Goal: Task Accomplishment & Management: Use online tool/utility

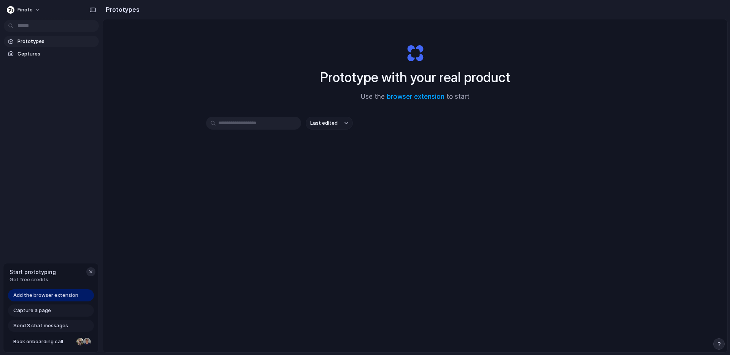
click at [88, 268] on button "button" at bounding box center [90, 271] width 9 height 9
click at [29, 12] on span "Finofo" at bounding box center [24, 10] width 15 height 8
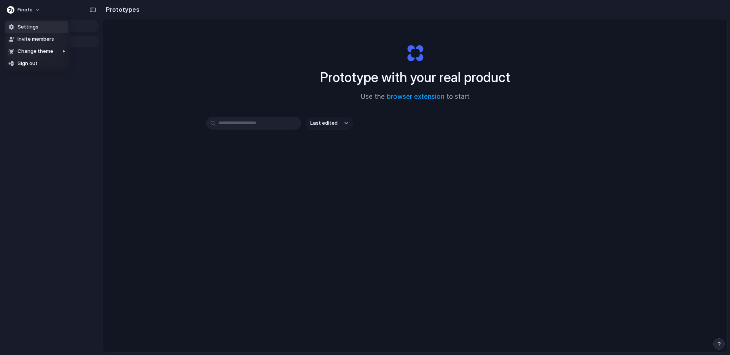
click at [22, 30] on span "Settings" at bounding box center [27, 27] width 21 height 8
click at [20, 10] on span "Finofo" at bounding box center [24, 10] width 15 height 8
click at [37, 35] on li "Invite members" at bounding box center [36, 39] width 63 height 12
click at [21, 40] on span "Prototypes" at bounding box center [56, 42] width 78 height 8
drag, startPoint x: 326, startPoint y: 114, endPoint x: 324, endPoint y: 122, distance: 8.9
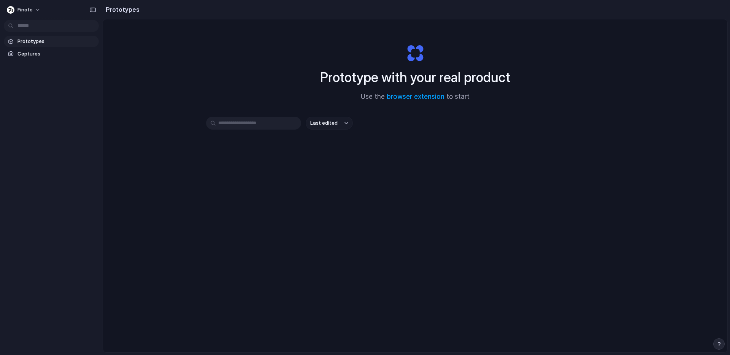
click at [325, 114] on div "Prototype with your real product Use the browser extension to start Last edited" at bounding box center [415, 205] width 624 height 373
click at [324, 124] on span "Last edited" at bounding box center [323, 123] width 27 height 8
click at [324, 124] on div "Last edited Last created Alphabetical" at bounding box center [365, 177] width 730 height 355
click at [213, 104] on div "Prototype with your real product Use the browser extension to start Last edited" at bounding box center [415, 205] width 624 height 373
click at [414, 96] on link "browser extension" at bounding box center [416, 97] width 58 height 8
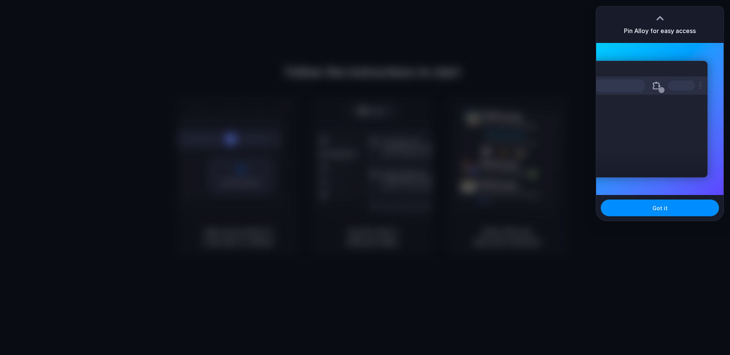
click at [661, 19] on div at bounding box center [659, 18] width 11 height 11
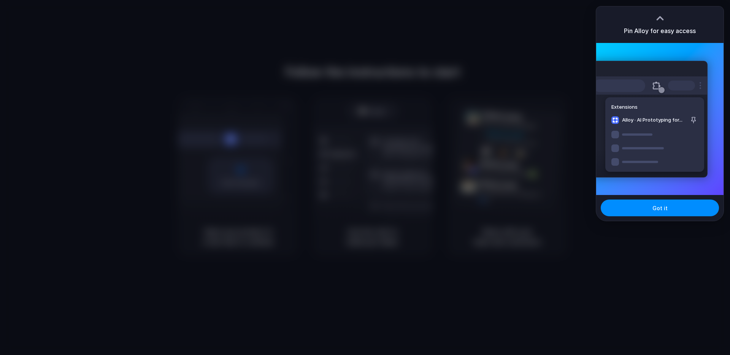
click at [659, 14] on div at bounding box center [659, 18] width 11 height 11
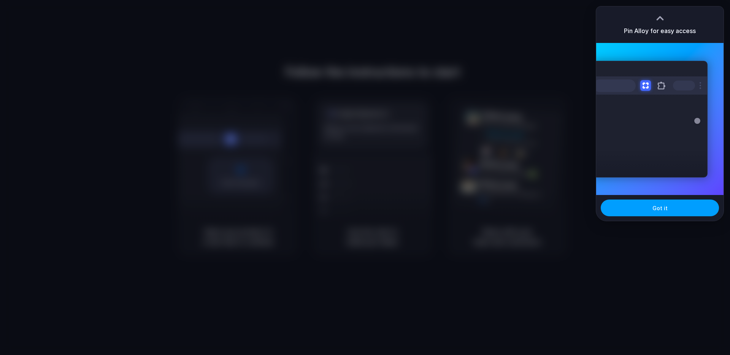
click at [636, 213] on button "Got it" at bounding box center [660, 208] width 118 height 17
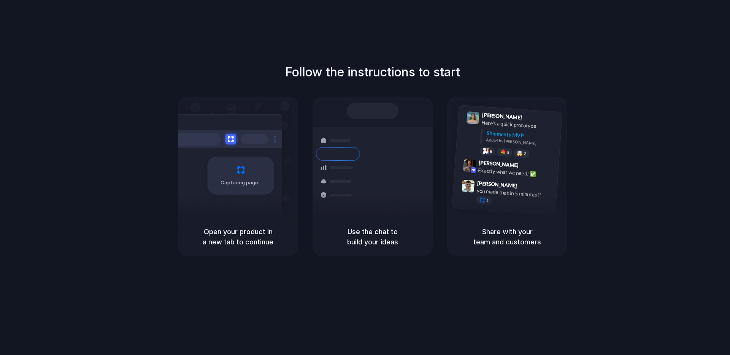
click at [632, 148] on div "Follow the instructions to start Capturing page Open your product in a new tab …" at bounding box center [373, 159] width 730 height 193
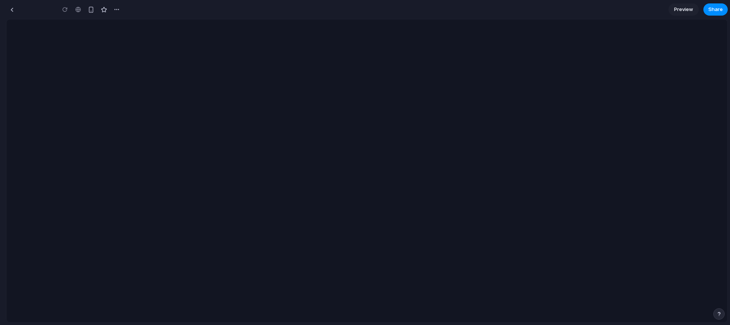
type input "**********"
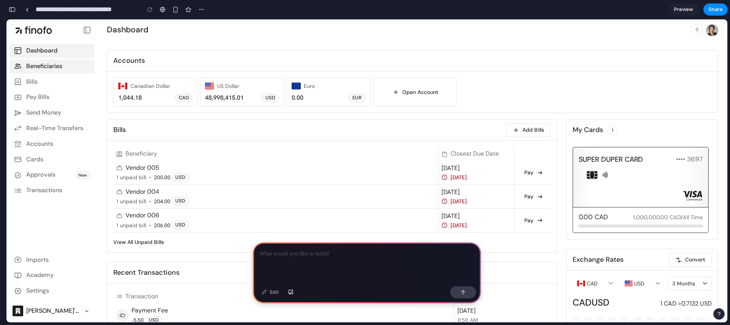
click at [57, 69] on p "Beneficiaries" at bounding box center [44, 66] width 36 height 8
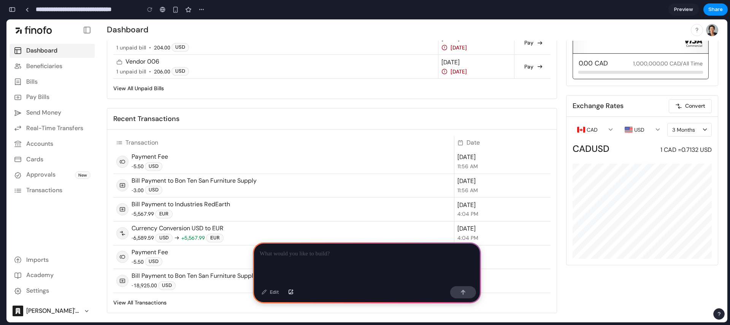
click at [289, 262] on div at bounding box center [367, 262] width 228 height 41
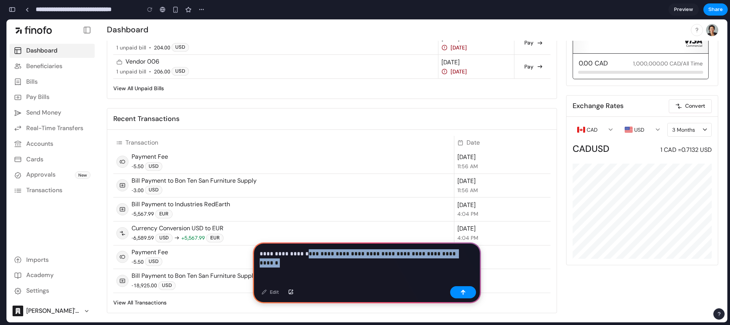
drag, startPoint x: 467, startPoint y: 254, endPoint x: 299, endPoint y: 252, distance: 168.1
click at [299, 252] on p "**********" at bounding box center [365, 253] width 211 height 9
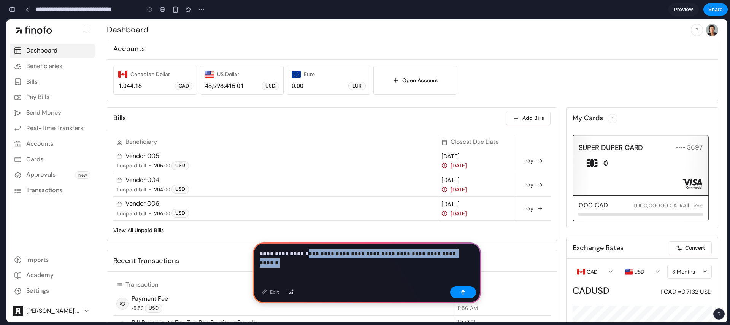
scroll to position [0, 0]
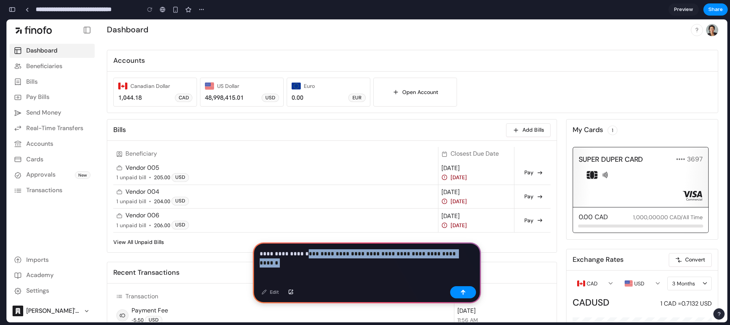
click at [425, 254] on p "**********" at bounding box center [365, 253] width 211 height 9
drag, startPoint x: 462, startPoint y: 252, endPoint x: 361, endPoint y: 253, distance: 100.4
click at [361, 253] on p "**********" at bounding box center [365, 253] width 211 height 9
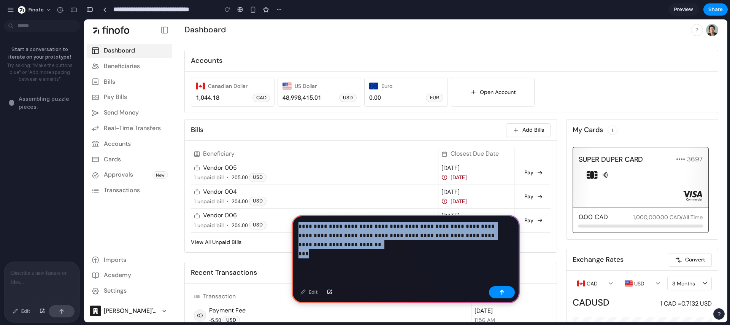
drag, startPoint x: 322, startPoint y: 251, endPoint x: 339, endPoint y: 238, distance: 21.2
click at [339, 238] on p "**********" at bounding box center [403, 240] width 211 height 37
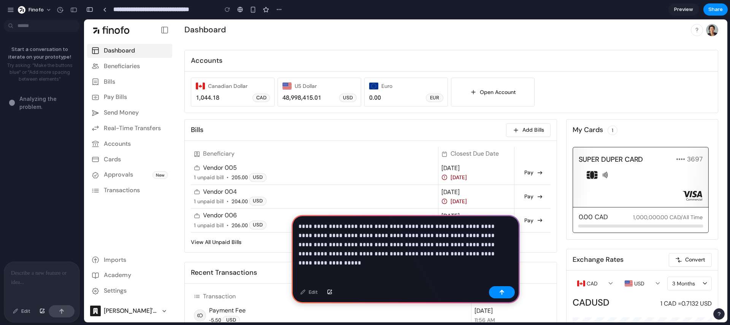
click at [429, 251] on p "**********" at bounding box center [403, 240] width 211 height 37
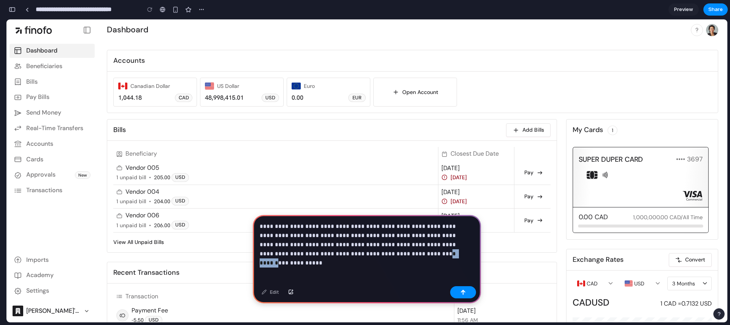
click at [402, 251] on p "**********" at bounding box center [365, 240] width 211 height 37
click at [435, 250] on p "**********" at bounding box center [365, 240] width 211 height 37
click at [458, 254] on p "**********" at bounding box center [365, 240] width 211 height 37
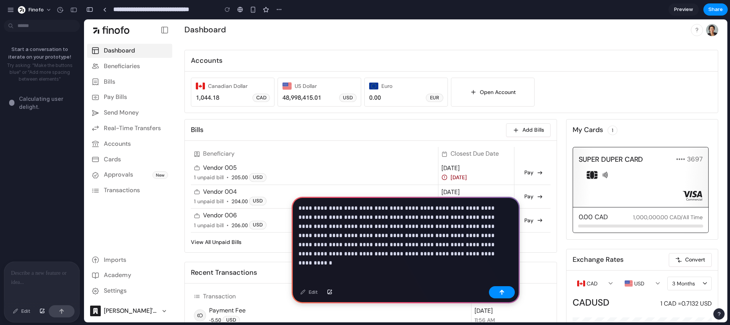
click at [481, 241] on p "**********" at bounding box center [403, 230] width 211 height 55
drag, startPoint x: 481, startPoint y: 241, endPoint x: 506, endPoint y: 236, distance: 24.8
click at [482, 241] on p "**********" at bounding box center [403, 230] width 211 height 55
click at [469, 249] on p "**********" at bounding box center [403, 230] width 211 height 55
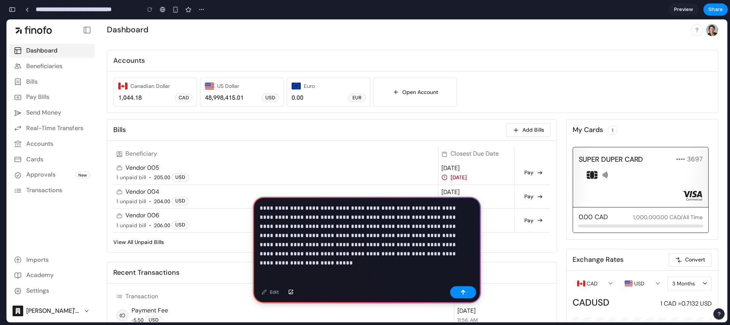
click at [442, 254] on p "**********" at bounding box center [365, 230] width 211 height 55
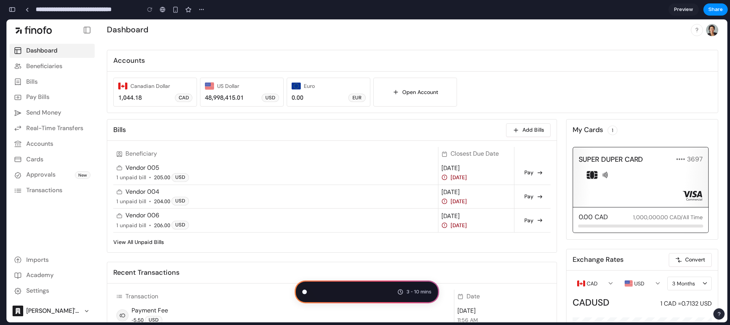
scroll to position [174, 0]
click at [162, 100] on div "1,044.18 CAD" at bounding box center [155, 98] width 74 height 8
click at [11, 15] on button "button" at bounding box center [12, 9] width 12 height 12
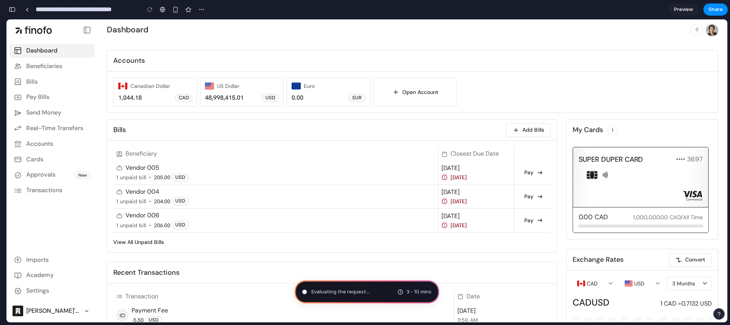
scroll to position [0, 0]
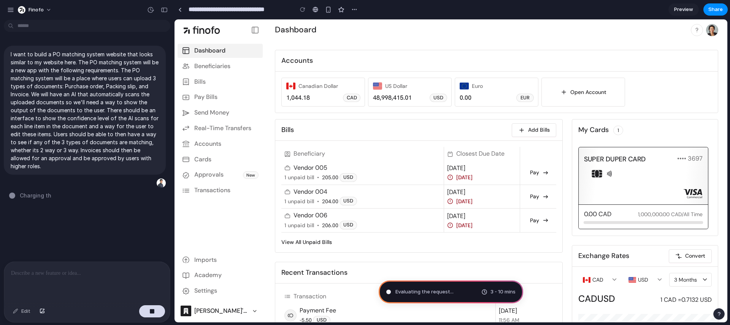
drag, startPoint x: 169, startPoint y: 102, endPoint x: 174, endPoint y: 103, distance: 5.4
type input "**********"
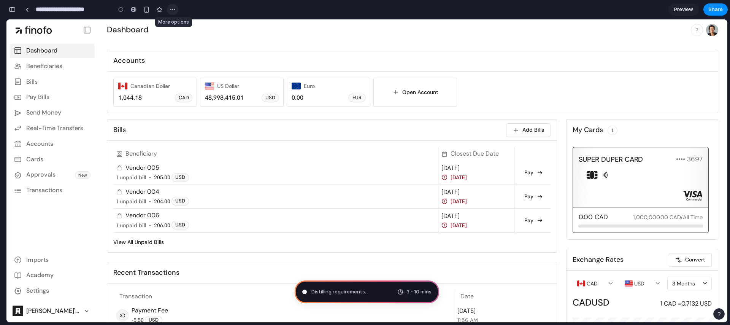
click at [173, 10] on div "button" at bounding box center [173, 9] width 6 height 6
click at [173, 10] on div "Duplicate Delete" at bounding box center [365, 162] width 730 height 325
click at [708, 26] on img at bounding box center [712, 30] width 12 height 12
click at [694, 28] on icon "button" at bounding box center [697, 30] width 7 height 7
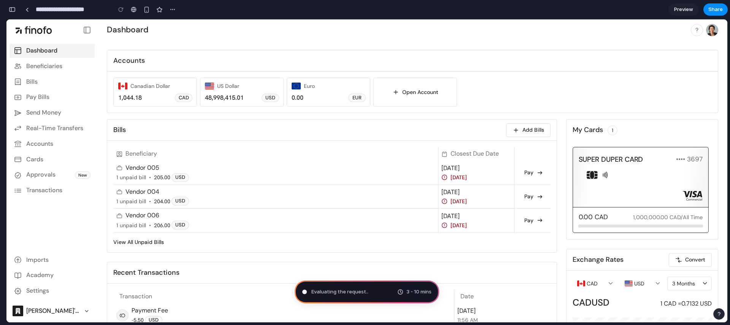
click at [333, 30] on div "Dashboard" at bounding box center [413, 29] width 630 height 21
click at [706, 32] on img at bounding box center [712, 30] width 12 height 12
click at [608, 129] on span "1" at bounding box center [612, 130] width 9 height 9
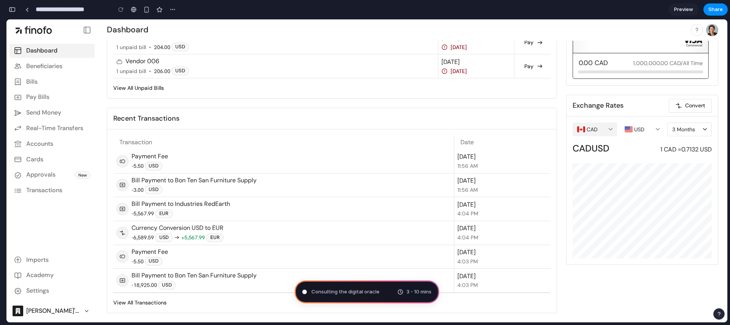
click at [594, 129] on div "CAD" at bounding box center [595, 129] width 44 height 14
click at [688, 128] on p "3 Months" at bounding box center [681, 129] width 27 height 7
drag, startPoint x: 688, startPoint y: 128, endPoint x: 691, endPoint y: 102, distance: 25.7
click at [688, 127] on p "3 Months" at bounding box center [681, 129] width 27 height 7
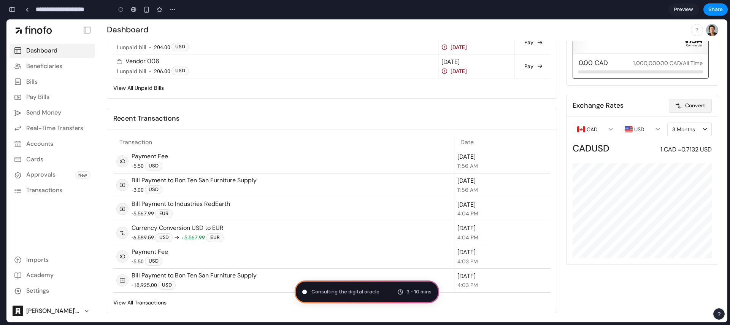
click at [690, 102] on button "Convert" at bounding box center [690, 106] width 43 height 14
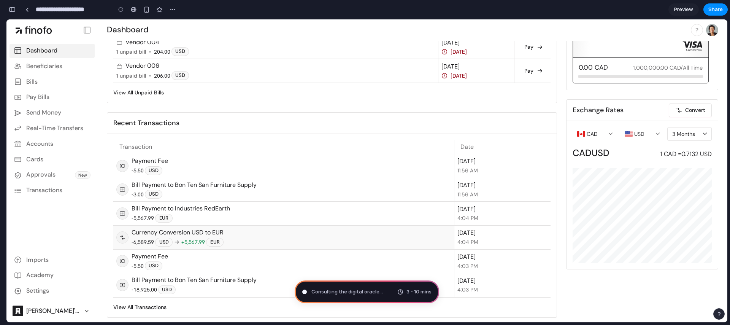
click at [148, 243] on p "-6,589.59" at bounding box center [143, 241] width 22 height 7
click at [48, 264] on div "Imports" at bounding box center [52, 260] width 85 height 14
click at [63, 180] on div "Approvals New" at bounding box center [52, 175] width 85 height 14
click at [10, 8] on div "button" at bounding box center [12, 9] width 7 height 5
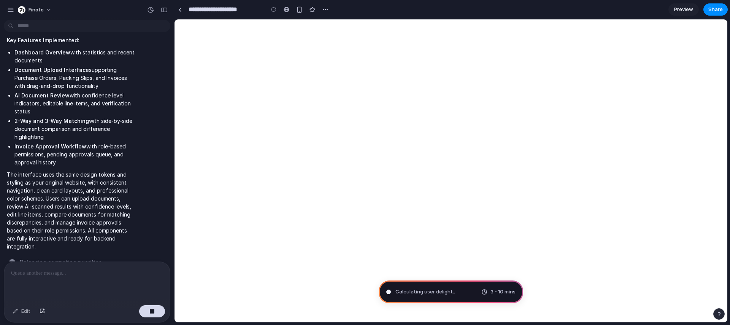
scroll to position [0, 0]
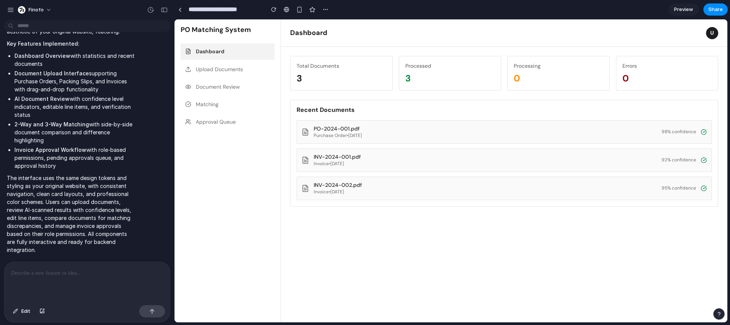
click at [207, 68] on button "Upload Documents" at bounding box center [228, 69] width 94 height 16
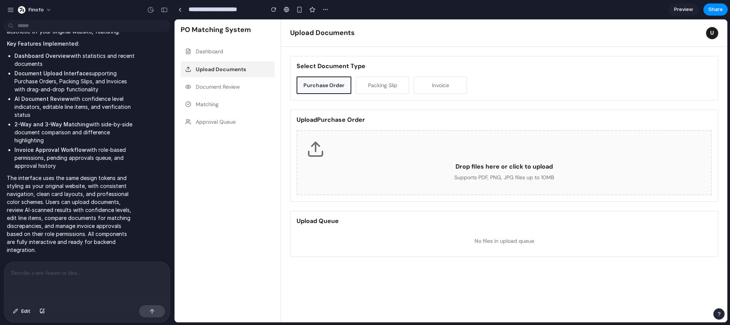
click at [390, 89] on button "Packing Slip" at bounding box center [382, 84] width 53 height 17
click at [431, 88] on button "Invoice" at bounding box center [438, 84] width 53 height 17
click at [337, 88] on button "Purchase Order" at bounding box center [323, 84] width 53 height 17
click at [364, 88] on button "Packing Slip" at bounding box center [382, 84] width 53 height 17
click at [441, 89] on button "Invoice" at bounding box center [438, 84] width 53 height 17
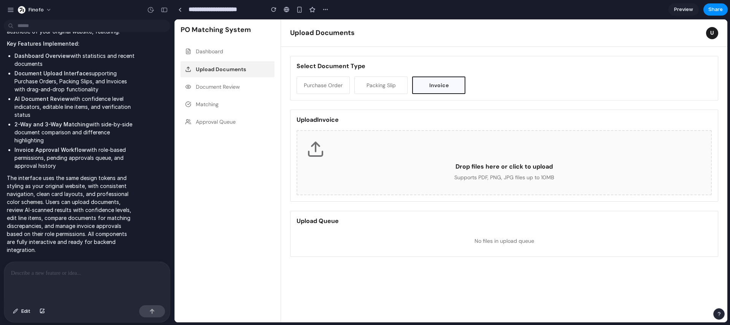
click at [226, 87] on button "Document Review" at bounding box center [228, 87] width 94 height 16
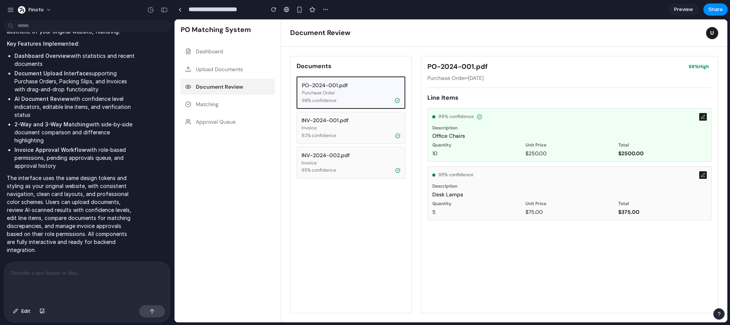
click at [209, 106] on button "Matching" at bounding box center [228, 104] width 94 height 16
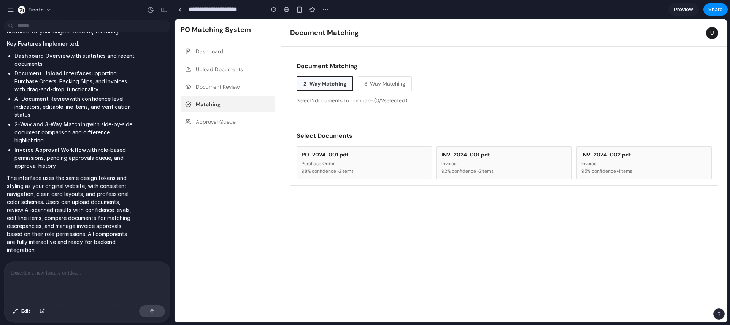
click at [210, 121] on button "Approval Queue" at bounding box center [228, 122] width 94 height 16
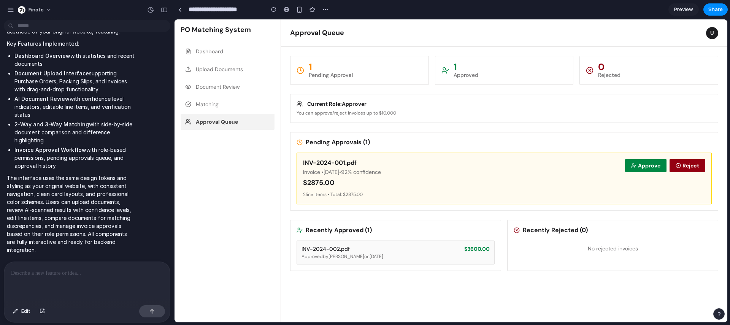
click at [217, 58] on button "Dashboard" at bounding box center [228, 51] width 94 height 16
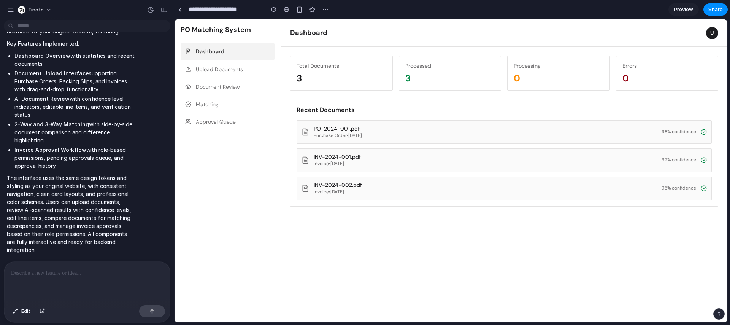
click at [243, 71] on button "Upload Documents" at bounding box center [228, 69] width 94 height 16
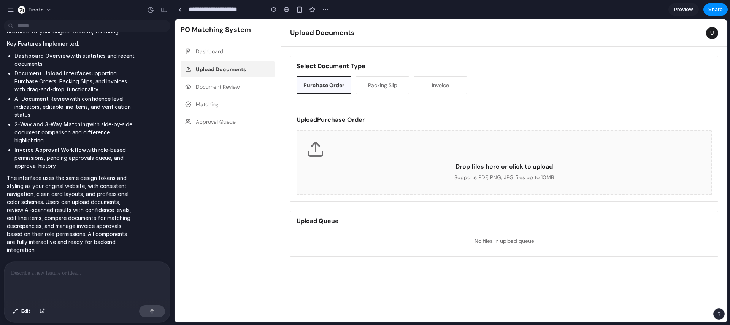
click at [233, 91] on button "Document Review" at bounding box center [228, 87] width 94 height 16
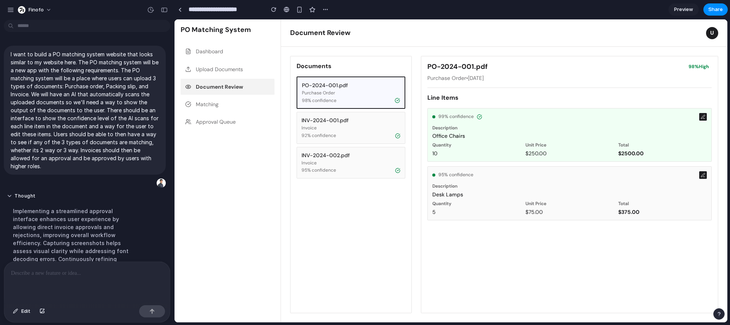
click at [212, 105] on button "Matching" at bounding box center [228, 104] width 94 height 16
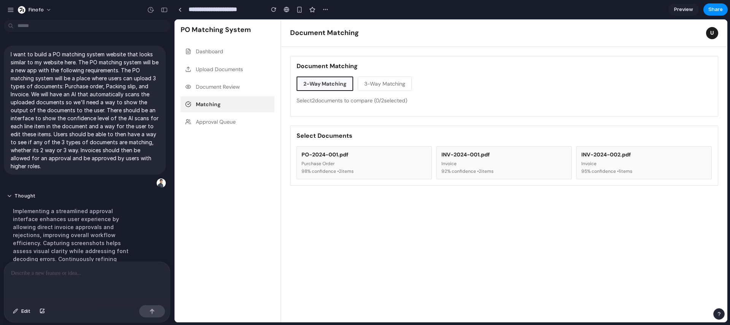
click at [381, 78] on button "3-Way Matching" at bounding box center [385, 83] width 54 height 14
click at [215, 121] on button "Approval Queue" at bounding box center [228, 122] width 94 height 16
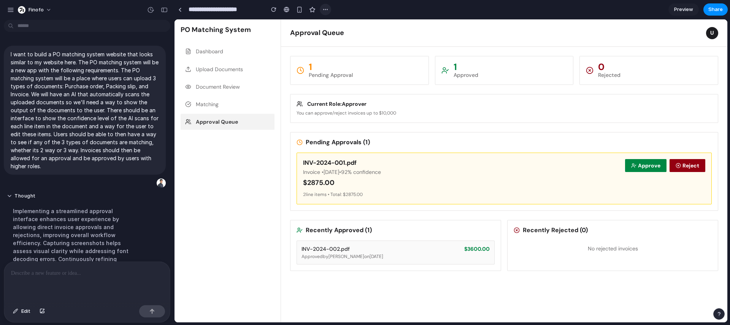
click at [327, 10] on div "button" at bounding box center [325, 9] width 6 height 6
drag, startPoint x: 327, startPoint y: 10, endPoint x: 104, endPoint y: 15, distance: 223.2
click at [327, 10] on div "Duplicate Delete" at bounding box center [365, 162] width 730 height 325
click at [323, 10] on div "button" at bounding box center [325, 9] width 6 height 6
click at [592, 48] on div "Duplicate Delete" at bounding box center [365, 162] width 730 height 325
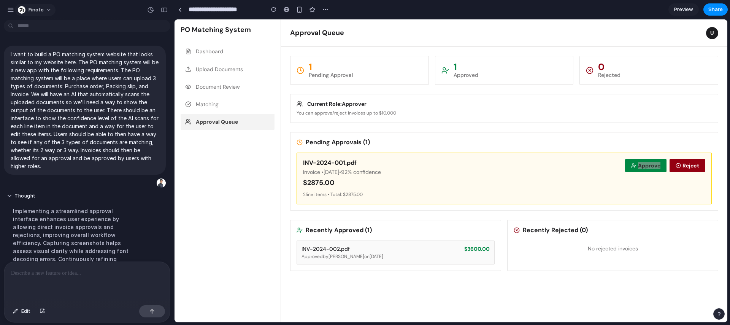
click at [44, 14] on button "Finofo" at bounding box center [35, 10] width 41 height 12
click at [6, 11] on div "Settings Invite members Change theme Sign out" at bounding box center [365, 162] width 730 height 325
click at [286, 11] on div at bounding box center [287, 9] width 6 height 6
click at [681, 11] on span "Preview" at bounding box center [683, 10] width 19 height 8
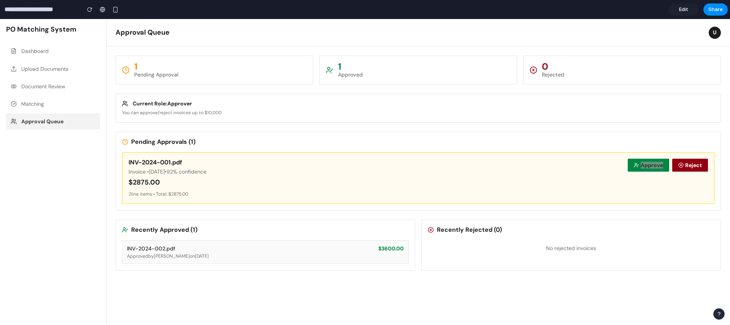
click at [681, 11] on span "Edit" at bounding box center [683, 10] width 9 height 8
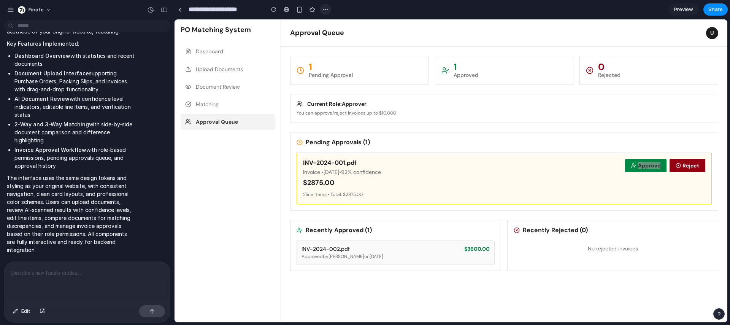
click at [325, 11] on div "button" at bounding box center [325, 9] width 6 height 6
click at [438, 39] on div "Duplicate Delete" at bounding box center [365, 162] width 730 height 325
click at [184, 92] on button "Document Review" at bounding box center [228, 87] width 94 height 16
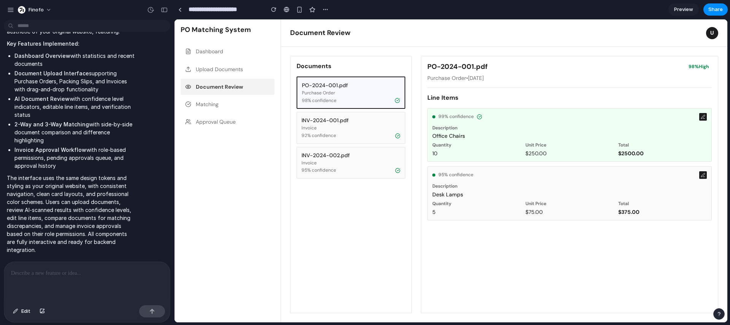
click at [204, 106] on button "Matching" at bounding box center [228, 104] width 94 height 16
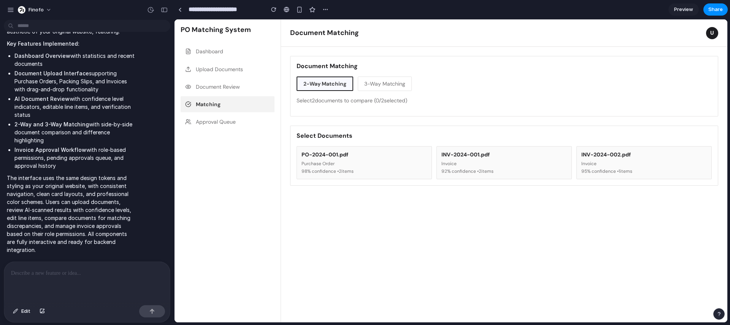
drag, startPoint x: 385, startPoint y: 80, endPoint x: 381, endPoint y: 79, distance: 4.3
click at [381, 79] on button "3-Way Matching" at bounding box center [385, 83] width 54 height 14
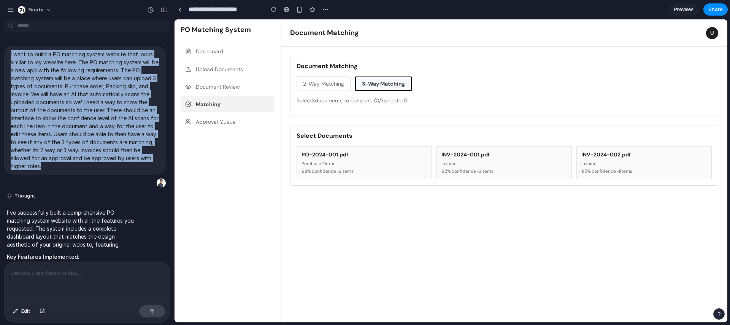
drag, startPoint x: 50, startPoint y: 165, endPoint x: -4, endPoint y: 61, distance: 117.2
click at [0, 61] on html "Finofo I want to build a PO matching system website that looks similar to my we…" at bounding box center [365, 162] width 730 height 325
copy p "I want to build a PO matching system website that looks similar to my website h…"
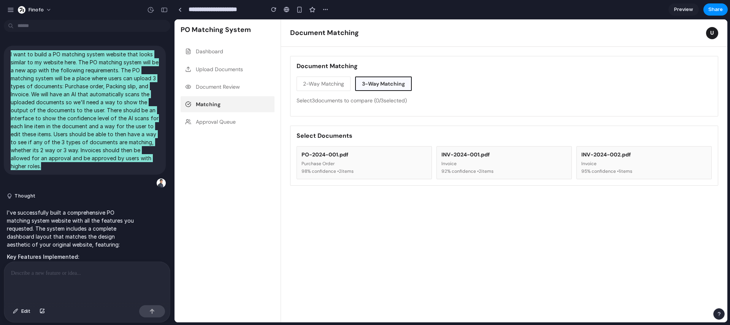
click at [247, 212] on nav "Dashboard Upload Documents Document Review Matching Approval Queue" at bounding box center [228, 179] width 94 height 273
click at [208, 53] on button "Dashboard" at bounding box center [228, 51] width 94 height 16
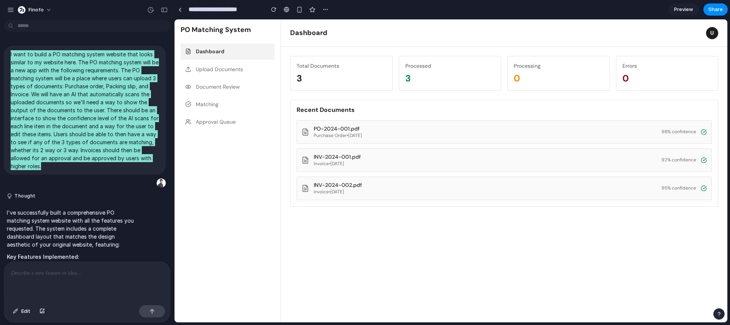
click at [212, 67] on button "Upload Documents" at bounding box center [228, 69] width 94 height 16
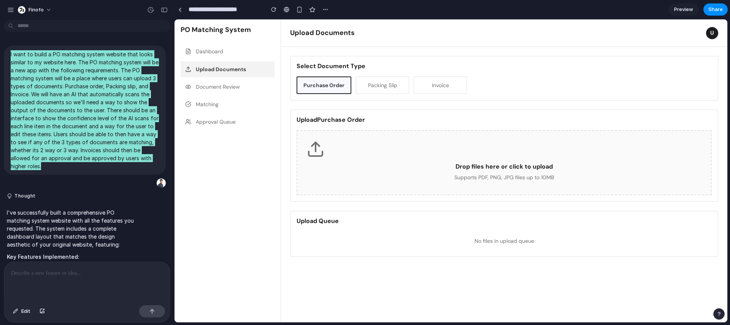
drag, startPoint x: 394, startPoint y: 74, endPoint x: 390, endPoint y: 79, distance: 6.7
click at [394, 74] on div "Select Document Type Purchase Order Packing Slip Invoice" at bounding box center [504, 78] width 428 height 44
click at [389, 81] on button "Packing Slip" at bounding box center [382, 84] width 53 height 17
click at [436, 83] on button "Invoice" at bounding box center [438, 84] width 53 height 17
click at [388, 186] on div "Drop files here or click to upload Supports PDF, PNG, JPG files up to 10MB" at bounding box center [504, 162] width 415 height 65
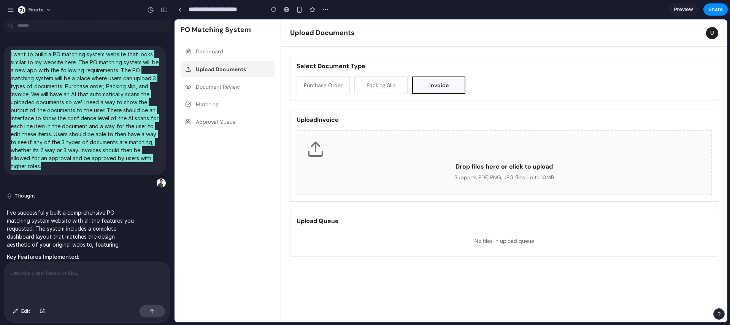
click at [432, 170] on div "Drop files here or click to upload" at bounding box center [503, 167] width 395 height 8
click at [543, 160] on div "Drop files here or click to upload Supports PDF, PNG, JPG files up to 10MB" at bounding box center [504, 162] width 415 height 65
click at [298, 83] on button "Purchase Order" at bounding box center [323, 84] width 53 height 17
click at [352, 80] on div "Purchase Order Packing Slip Invoice" at bounding box center [504, 84] width 415 height 17
click at [391, 81] on button "Packing Slip" at bounding box center [382, 84] width 53 height 17
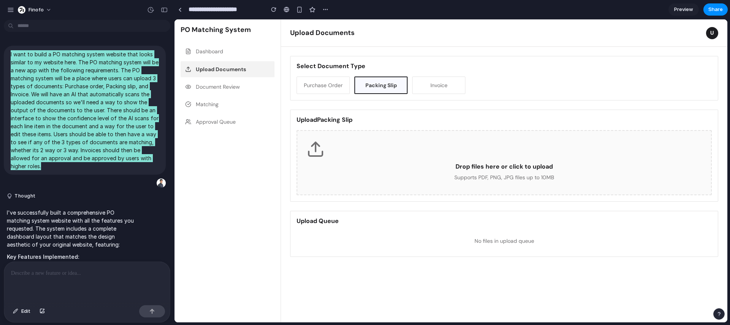
click at [223, 95] on nav "Dashboard Upload Documents Document Review Matching Approval Queue" at bounding box center [228, 179] width 94 height 273
click at [224, 90] on button "Document Review" at bounding box center [228, 87] width 94 height 16
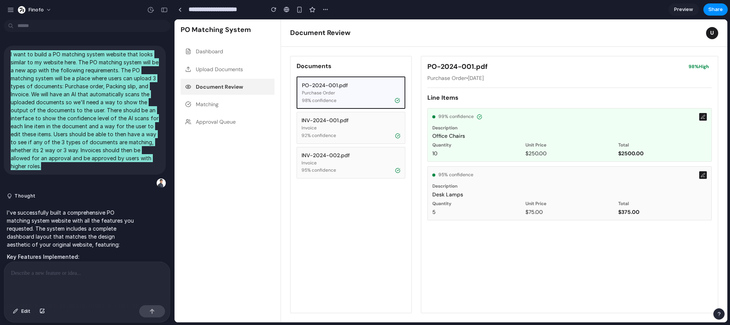
click at [368, 124] on button "INV-2024-001.pdf Invoice 92 % confidence" at bounding box center [351, 128] width 109 height 32
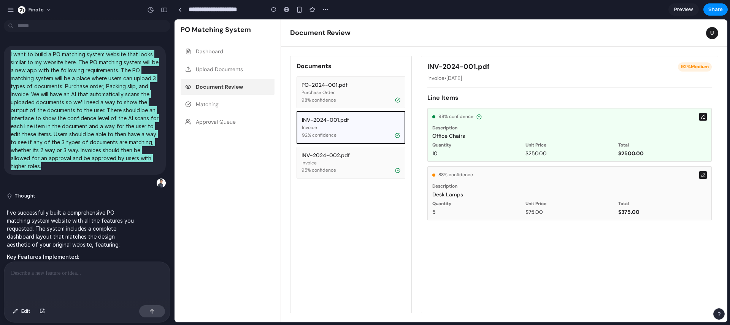
click at [362, 150] on button "INV-2024-002.pdf Invoice 95 % confidence" at bounding box center [351, 163] width 109 height 32
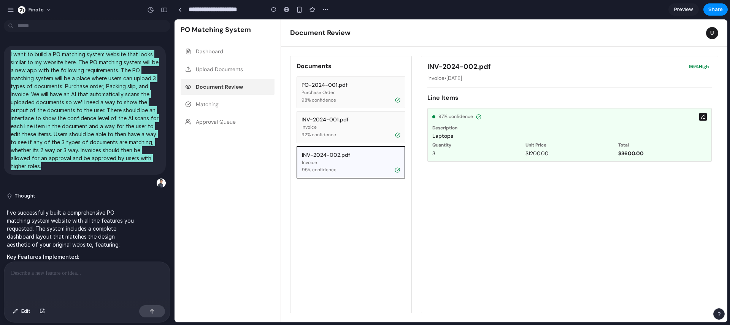
click at [342, 97] on div "98 % confidence" at bounding box center [351, 100] width 99 height 6
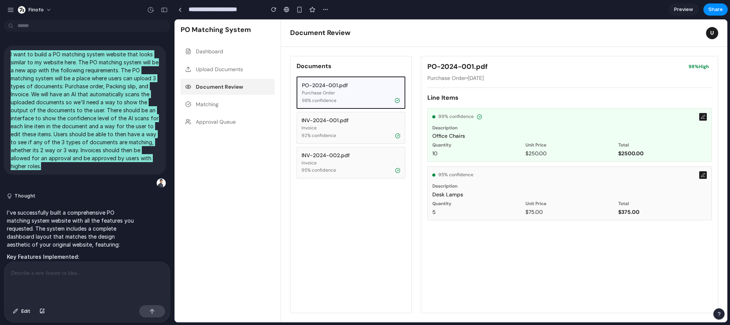
click at [699, 116] on button at bounding box center [703, 117] width 8 height 8
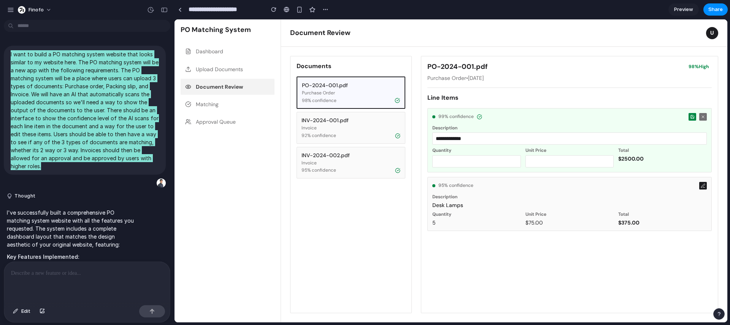
click at [703, 116] on icon at bounding box center [703, 116] width 5 height 5
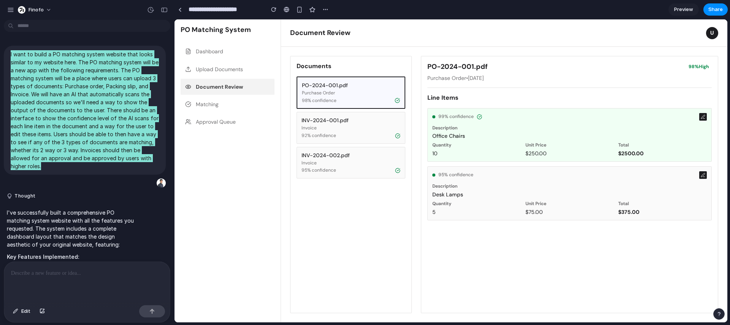
click at [703, 116] on icon at bounding box center [703, 116] width 5 height 5
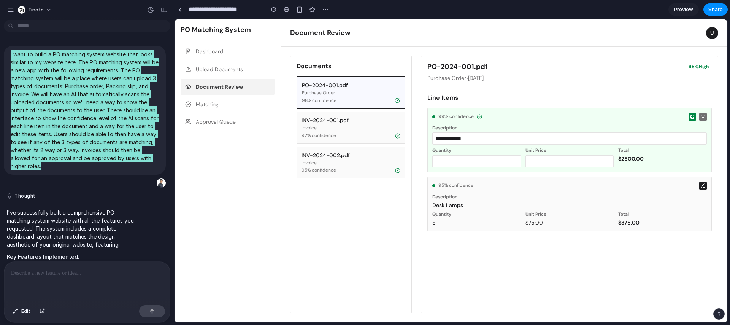
click at [703, 116] on icon at bounding box center [703, 116] width 5 height 5
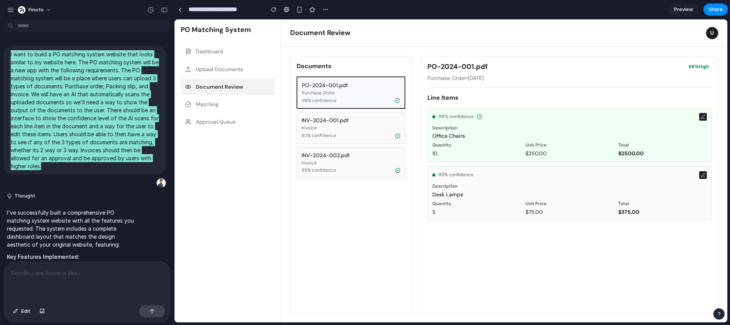
click at [703, 116] on icon at bounding box center [703, 116] width 5 height 5
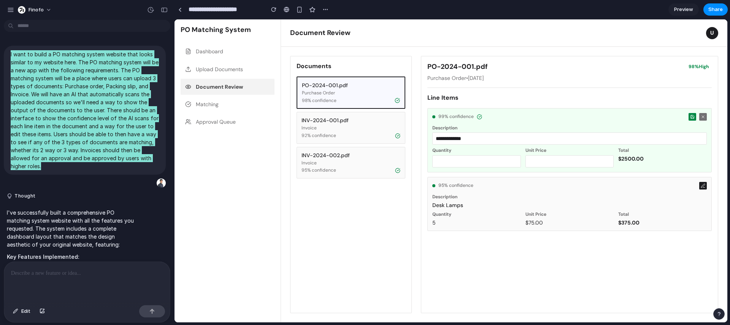
click at [703, 116] on icon at bounding box center [703, 116] width 5 height 5
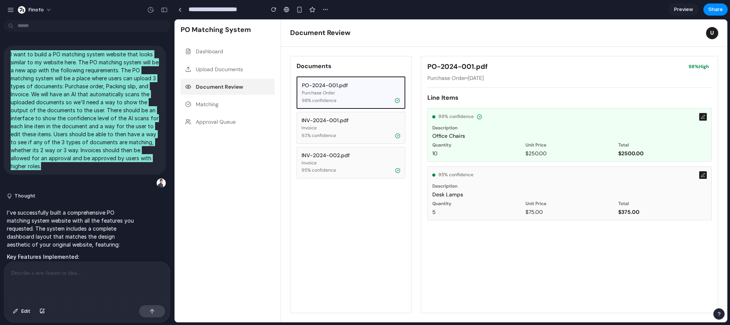
click at [389, 132] on button "INV-2024-001.pdf Invoice 92 % confidence" at bounding box center [351, 128] width 109 height 32
click at [388, 137] on button "INV-2024-001.pdf Invoice 92 % confidence" at bounding box center [351, 128] width 109 height 32
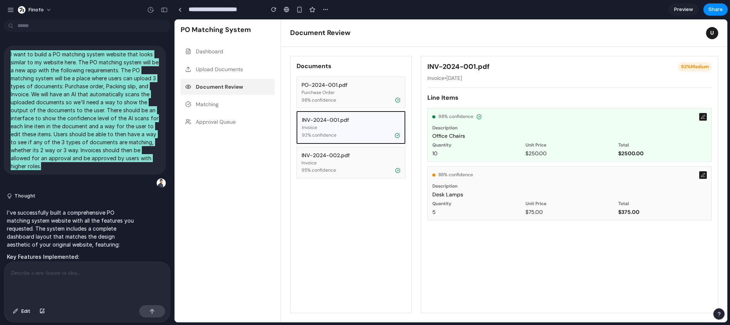
click at [346, 198] on div "Documents PO-2024-001.pdf Purchase Order 98 % confidence INV-2024-001.pdf Invoi…" at bounding box center [351, 184] width 122 height 257
click at [347, 195] on div "Documents PO-2024-001.pdf Purchase Order 98 % confidence INV-2024-001.pdf Invoi…" at bounding box center [351, 184] width 122 height 257
click at [304, 173] on span "95 % confidence" at bounding box center [319, 170] width 35 height 6
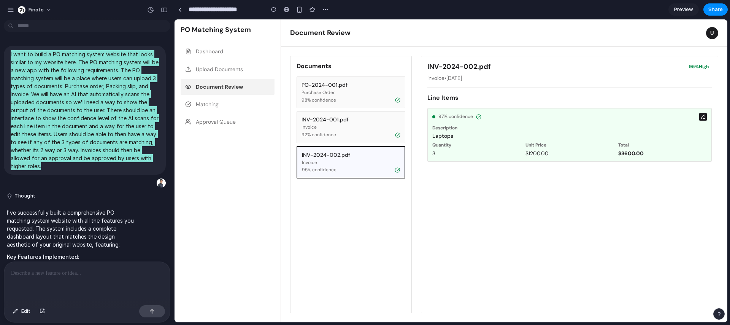
click at [235, 125] on button "Approval Queue" at bounding box center [228, 122] width 94 height 16
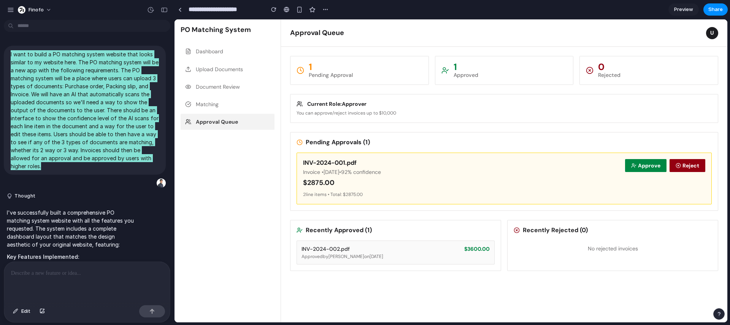
click at [224, 94] on button "Document Review" at bounding box center [228, 87] width 94 height 16
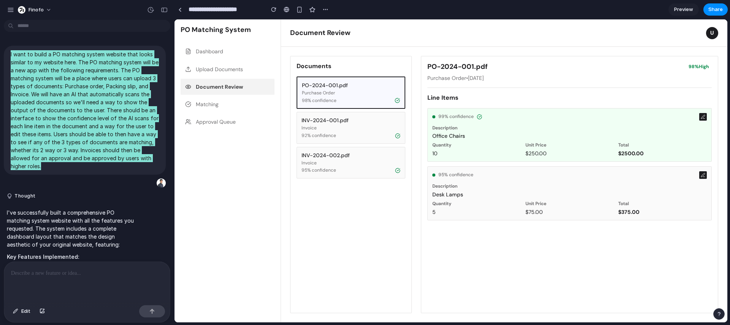
click at [207, 63] on button "Upload Documents" at bounding box center [228, 69] width 94 height 16
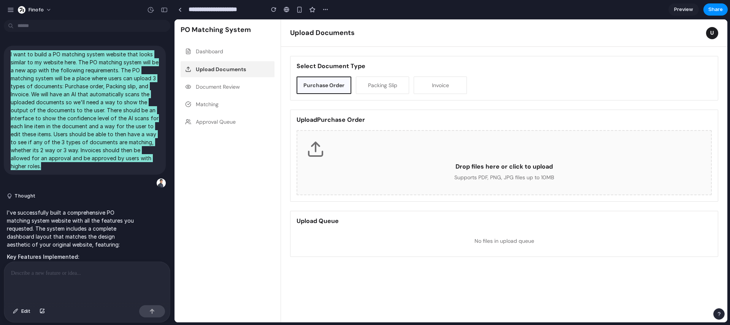
click at [181, 61] on button "Upload Documents" at bounding box center [228, 69] width 94 height 16
click at [216, 94] on button "Document Review" at bounding box center [228, 87] width 94 height 16
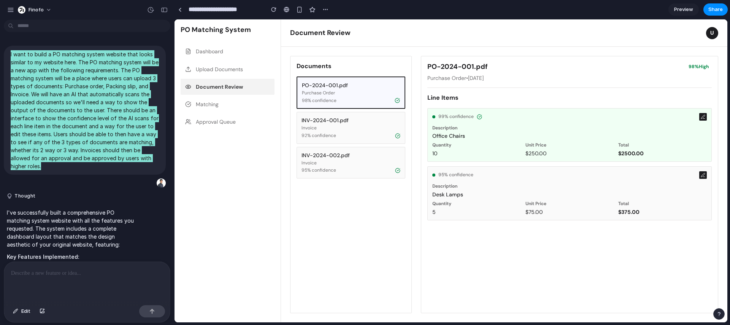
click at [233, 77] on button "Upload Documents" at bounding box center [228, 69] width 94 height 16
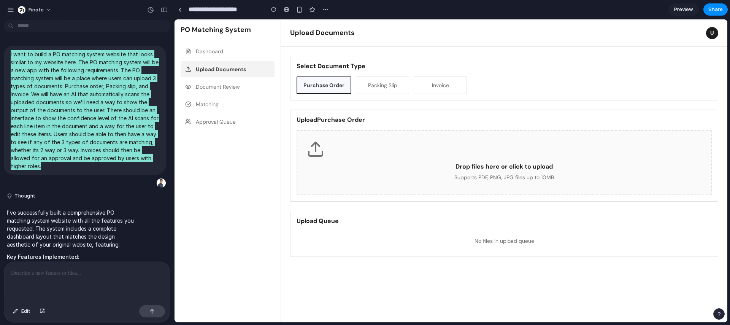
click at [243, 89] on button "Document Review" at bounding box center [228, 87] width 94 height 16
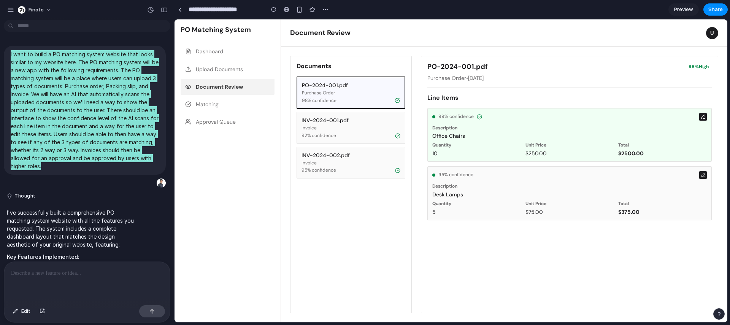
click at [241, 126] on button "Approval Queue" at bounding box center [228, 122] width 94 height 16
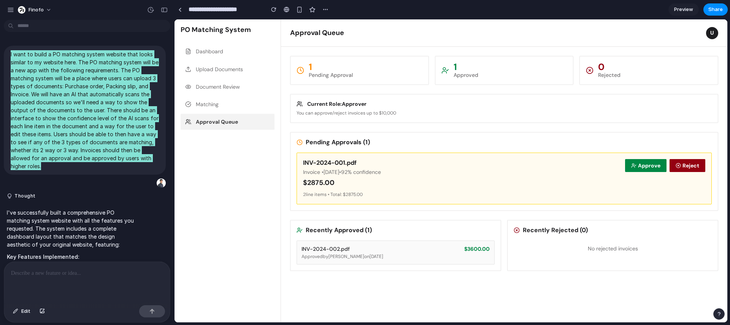
click at [240, 57] on button "Dashboard" at bounding box center [228, 51] width 94 height 16
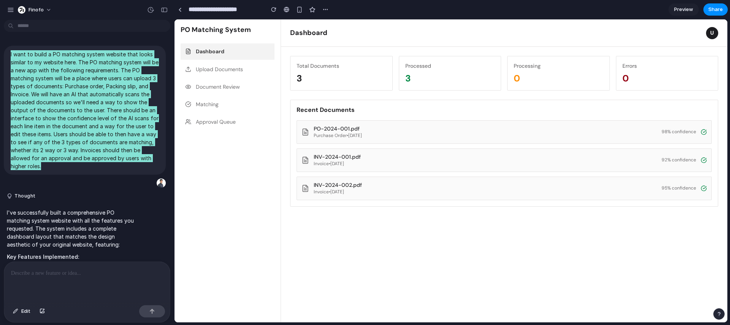
click at [362, 136] on div "Purchase Order • 2024-01-15" at bounding box center [338, 136] width 48 height 6
click at [250, 71] on button "Upload Documents" at bounding box center [228, 69] width 94 height 16
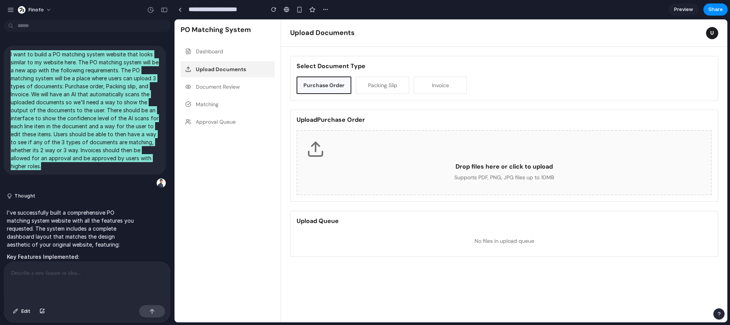
click at [238, 104] on button "Matching" at bounding box center [228, 104] width 94 height 16
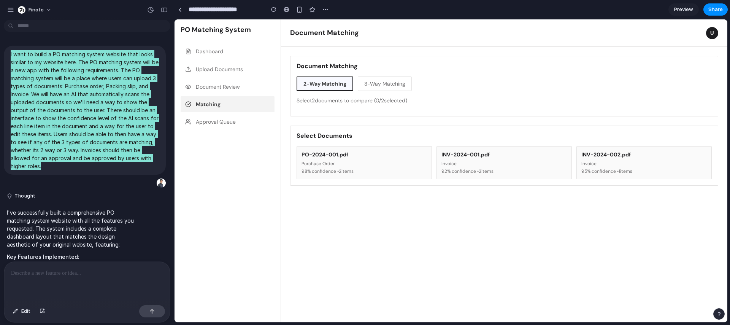
click at [386, 167] on div "Purchase Order" at bounding box center [364, 164] width 125 height 6
click at [484, 172] on div "92 % confidence • 2 items" at bounding box center [503, 172] width 125 height 6
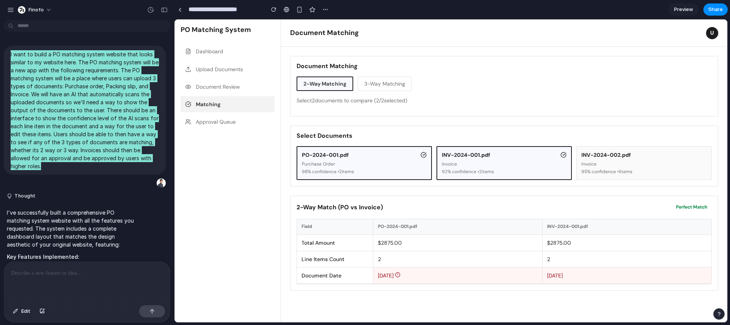
click at [426, 160] on button "PO-2024-001.pdf Purchase Order 98 % confidence • 2 items" at bounding box center [364, 163] width 135 height 34
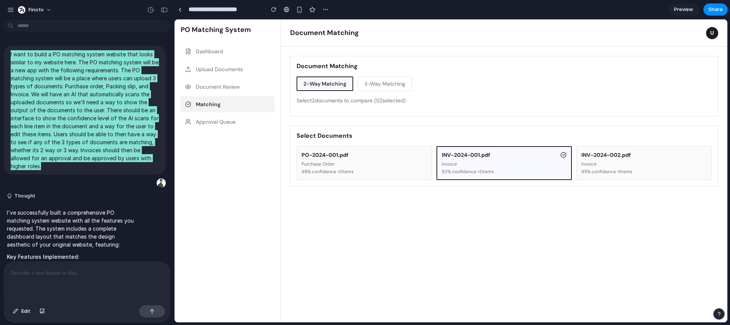
click at [446, 160] on button "INV-2024-001.pdf Invoice 92 % confidence • 2 items" at bounding box center [503, 163] width 135 height 34
click at [411, 165] on div "Purchase Order" at bounding box center [364, 164] width 125 height 6
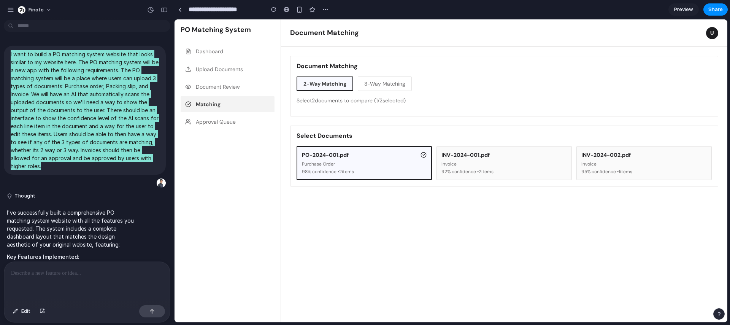
click at [505, 160] on button "INV-2024-001.pdf Invoice 92 % confidence • 2 items" at bounding box center [503, 163] width 135 height 34
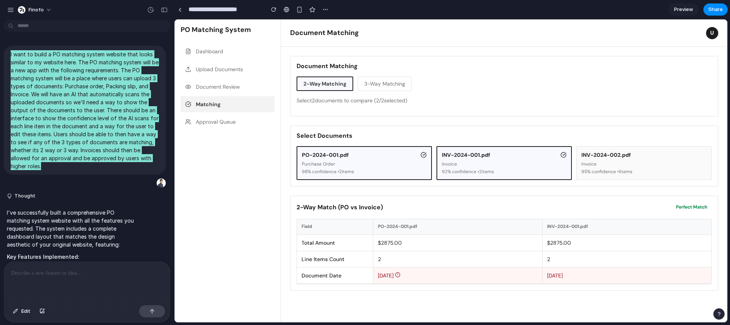
click at [637, 162] on div "Invoice" at bounding box center [643, 164] width 125 height 6
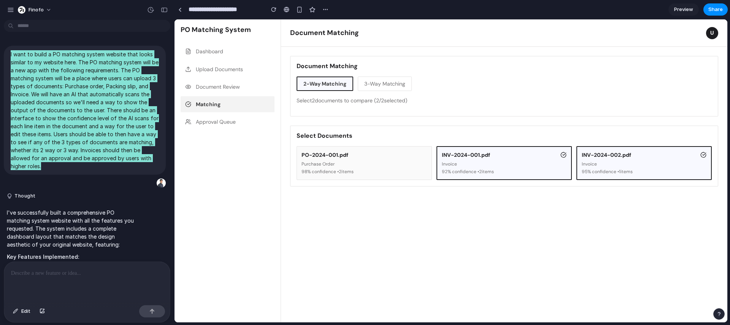
click at [386, 87] on button "3-Way Matching" at bounding box center [385, 83] width 54 height 14
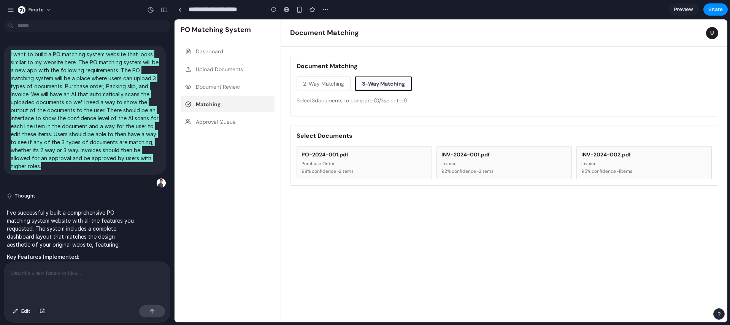
drag, startPoint x: 408, startPoint y: 154, endPoint x: 414, endPoint y: 154, distance: 5.7
click at [408, 154] on div "PO-2024-001.pdf" at bounding box center [364, 154] width 125 height 7
click at [485, 154] on div "INV-2024-001.pdf" at bounding box center [465, 154] width 48 height 7
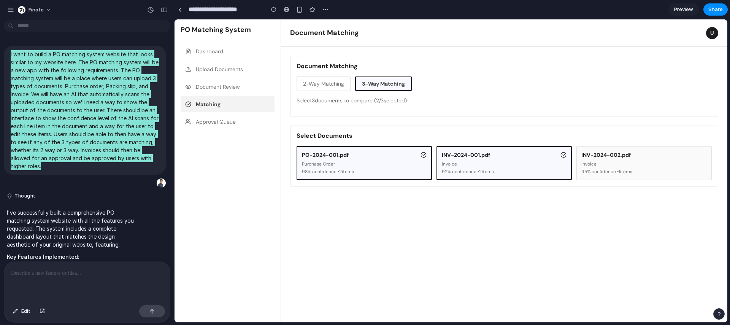
click at [623, 149] on button "INV-2024-002.pdf Invoice 95 % confidence • 1 items" at bounding box center [643, 163] width 135 height 34
click at [455, 157] on div "INV-2024-001.pdf" at bounding box center [466, 154] width 48 height 7
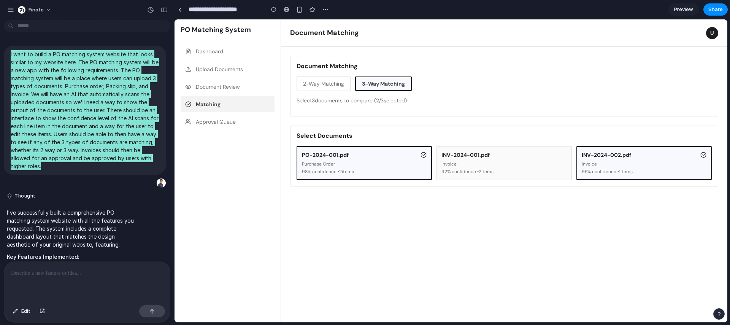
click at [404, 163] on div "Purchase Order" at bounding box center [364, 164] width 125 height 6
click at [617, 161] on div "Invoice" at bounding box center [644, 164] width 125 height 6
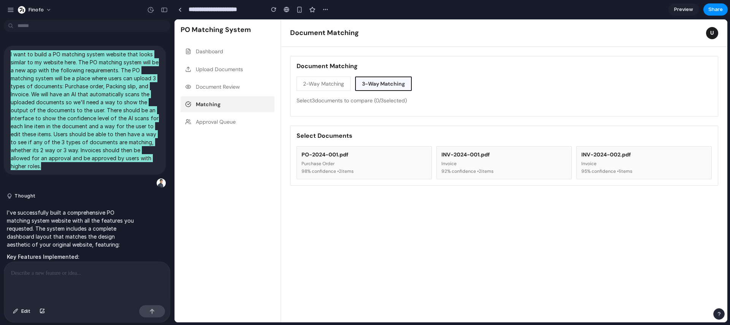
click at [327, 86] on button "2-Way Matching" at bounding box center [324, 83] width 54 height 14
click at [373, 165] on div "Purchase Order" at bounding box center [364, 164] width 125 height 6
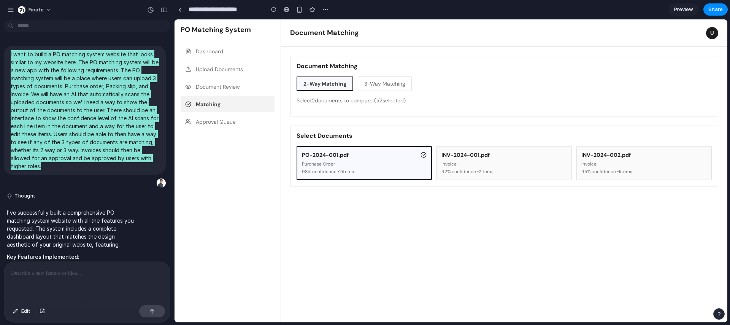
click at [487, 162] on div "Invoice" at bounding box center [503, 164] width 125 height 6
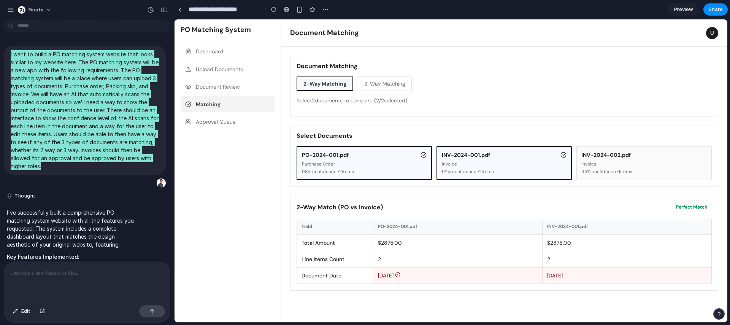
click at [480, 165] on div "Invoice" at bounding box center [504, 164] width 125 height 6
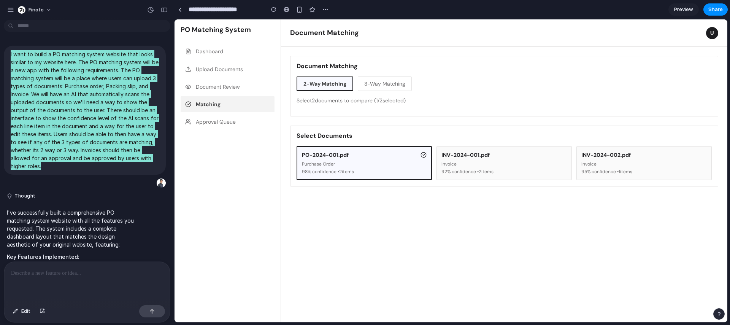
click at [410, 162] on div "Purchase Order" at bounding box center [364, 164] width 125 height 6
click at [493, 158] on button "INV-2024-001.pdf Invoice 92 % confidence • 2 items" at bounding box center [503, 162] width 135 height 33
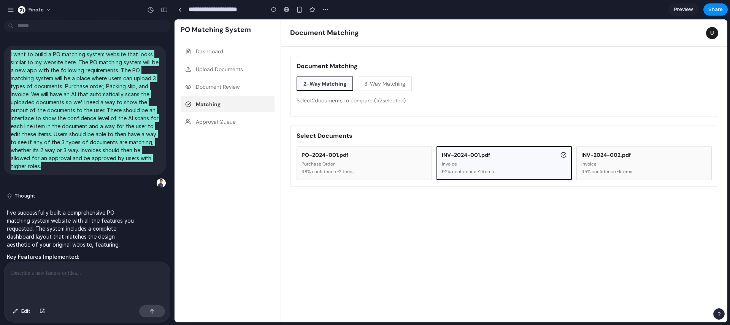
click at [631, 159] on button "INV-2024-002.pdf Invoice 95 % confidence • 1 items" at bounding box center [643, 163] width 135 height 34
click at [582, 162] on div "Invoice" at bounding box center [644, 164] width 125 height 6
click at [349, 162] on div "Purchase Order" at bounding box center [364, 164] width 125 height 6
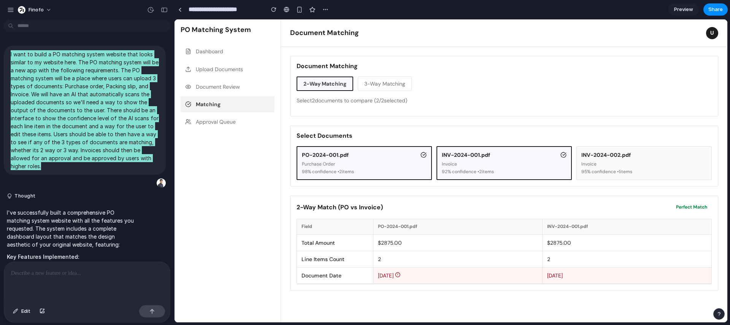
click at [450, 157] on div "INV-2024-001.pdf" at bounding box center [466, 154] width 48 height 7
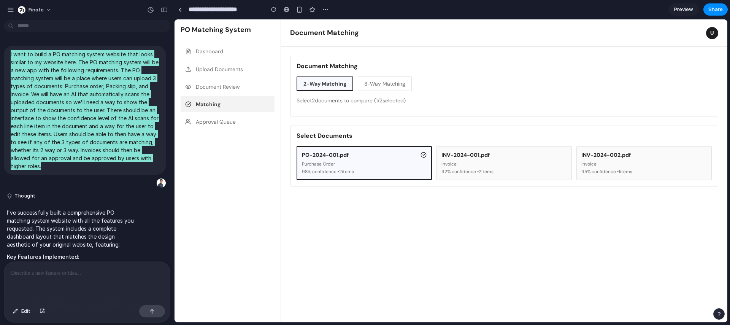
click at [619, 159] on button "INV-2024-002.pdf Invoice 95 % confidence • 1 items" at bounding box center [643, 163] width 135 height 34
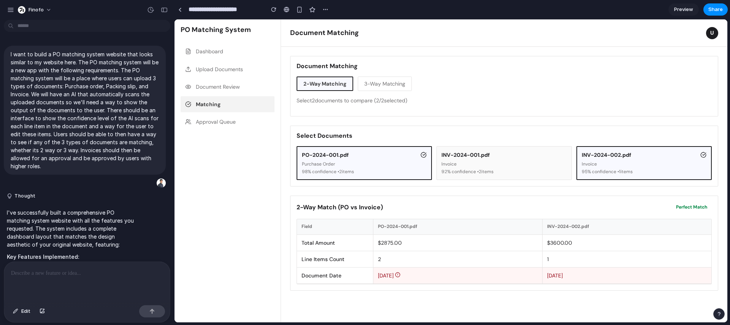
click at [73, 273] on p at bounding box center [87, 272] width 152 height 9
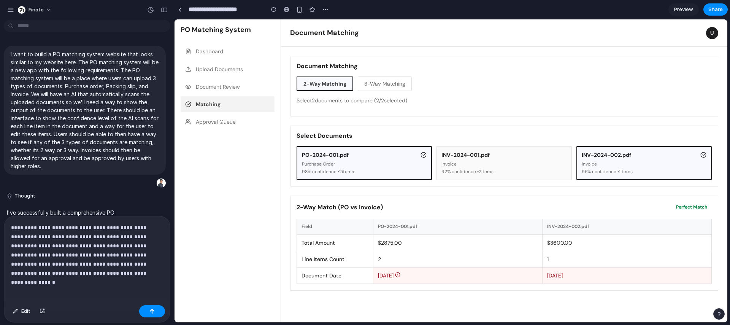
click at [222, 116] on button "Approval Queue" at bounding box center [228, 122] width 94 height 16
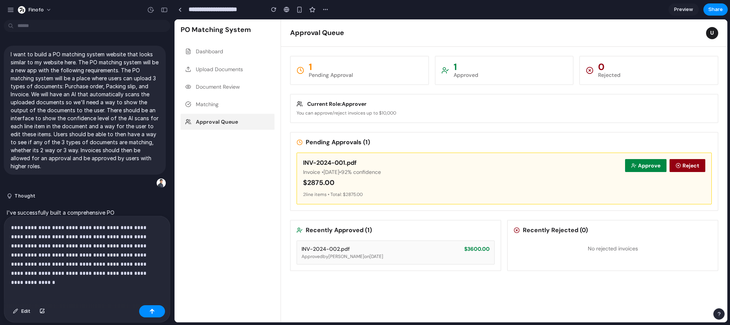
click at [221, 52] on button "Dashboard" at bounding box center [228, 51] width 94 height 16
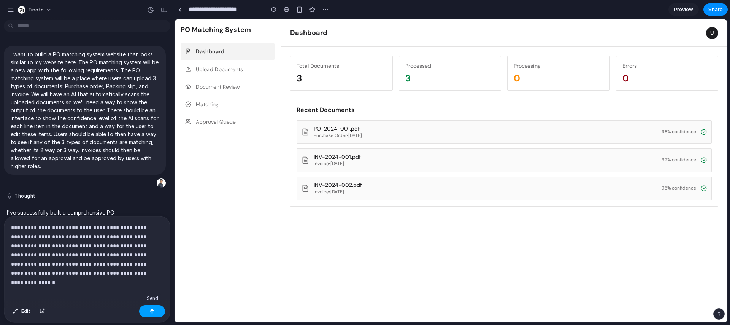
click at [151, 309] on div "button" at bounding box center [151, 310] width 5 height 5
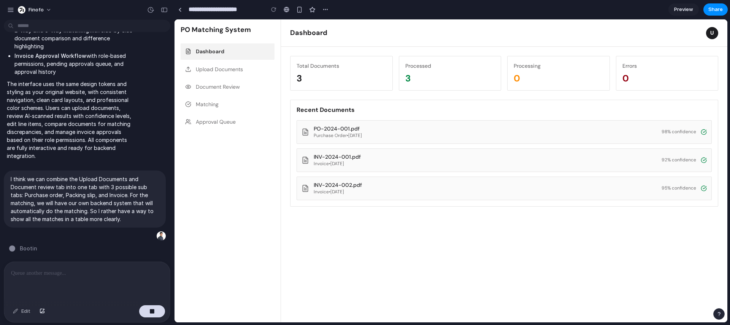
click at [325, 149] on div "INV-2024-001.pdf Invoice • 2024-01-16 92 % confidence" at bounding box center [504, 160] width 415 height 24
click at [221, 79] on button "Document Review" at bounding box center [228, 87] width 94 height 16
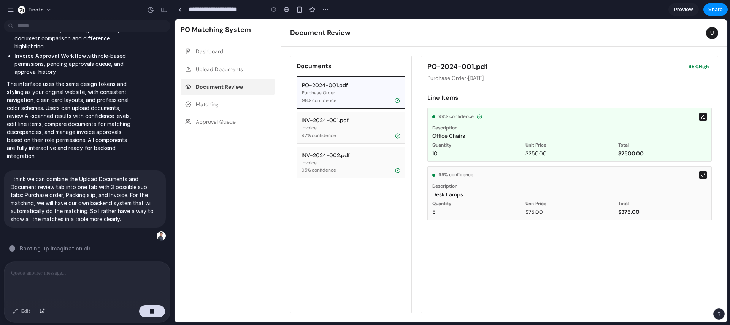
click at [220, 80] on button "Document Review" at bounding box center [228, 87] width 94 height 16
click at [224, 72] on button "Upload Documents" at bounding box center [228, 69] width 94 height 16
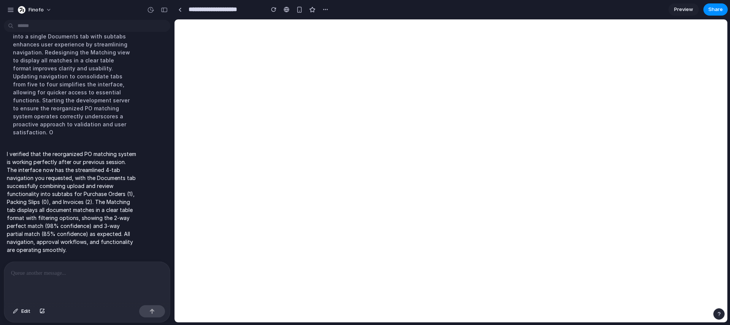
scroll to position [0, 0]
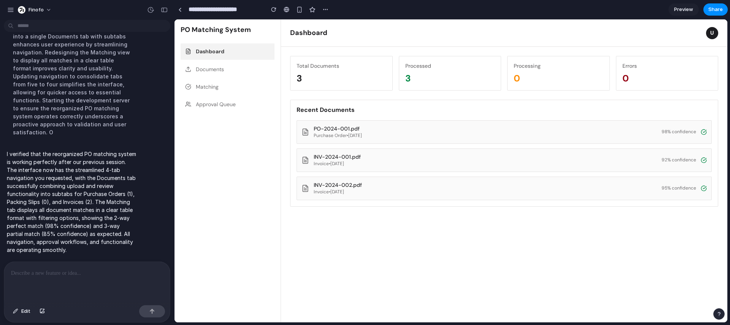
click at [153, 75] on div "Thinking Combining Upload and Document Review into a single Documents tab with …" at bounding box center [85, 76] width 162 height 140
drag, startPoint x: 203, startPoint y: 69, endPoint x: 230, endPoint y: 68, distance: 27.8
click at [203, 69] on button "Documents" at bounding box center [228, 69] width 94 height 16
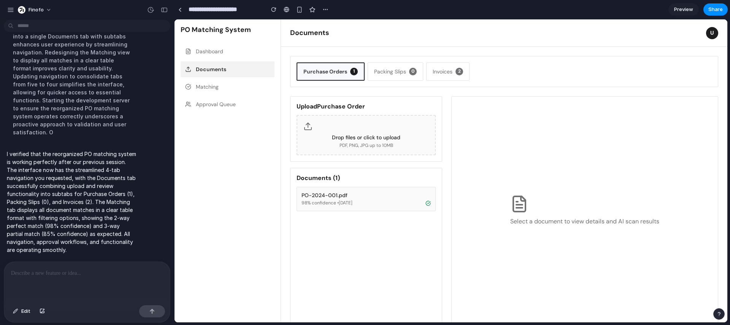
scroll to position [11, 0]
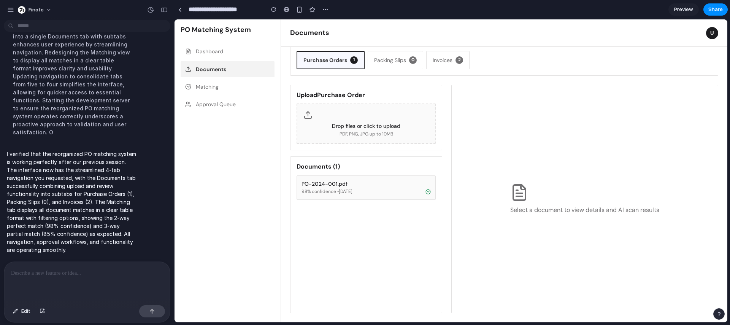
click at [367, 187] on div "PO-2024-001.pdf" at bounding box center [366, 183] width 129 height 7
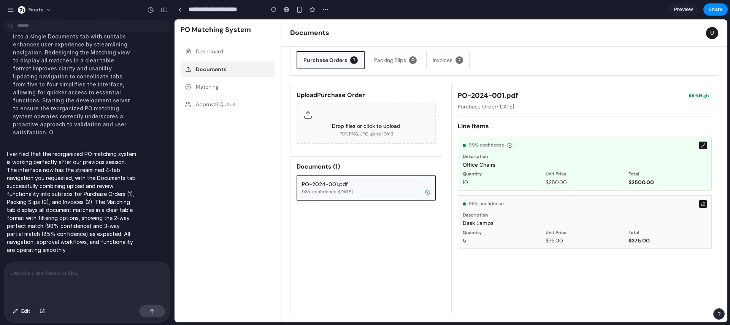
click at [383, 64] on button "Packing Slips 0" at bounding box center [396, 60] width 56 height 18
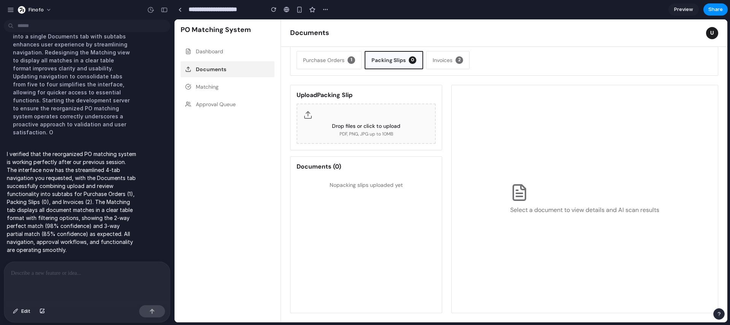
click at [459, 64] on button "Invoices 2" at bounding box center [447, 60] width 43 height 18
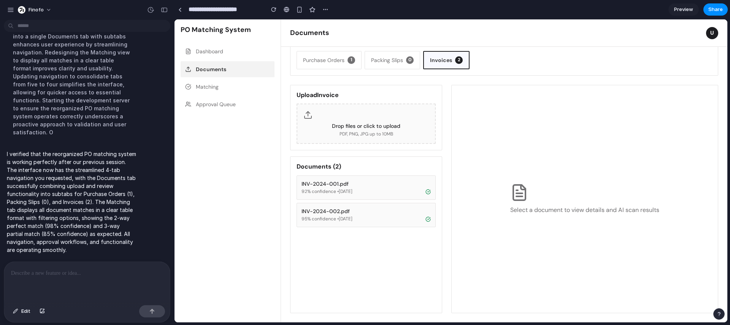
click at [403, 66] on button "Packing Slips 0" at bounding box center [393, 60] width 56 height 18
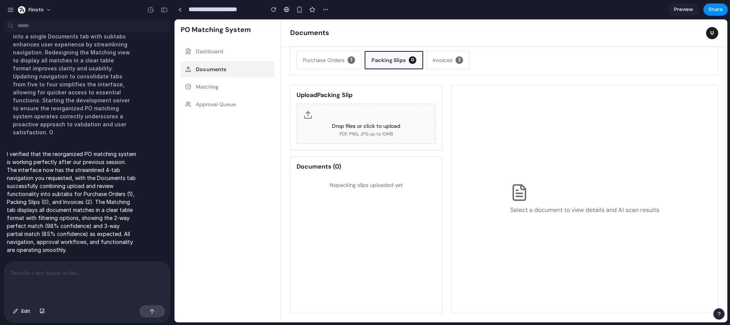
click at [317, 64] on button "Purchase Orders 1" at bounding box center [329, 60] width 65 height 18
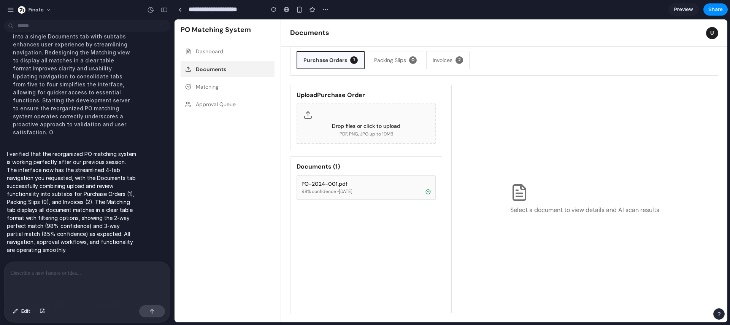
scroll to position [2, 0]
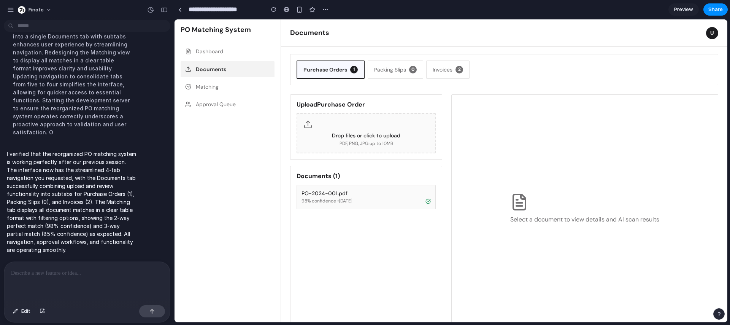
click at [367, 190] on div "PO-2024-001.pdf" at bounding box center [366, 193] width 129 height 7
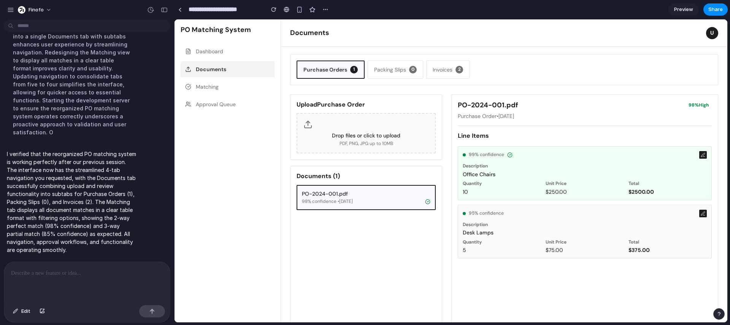
scroll to position [0, 0]
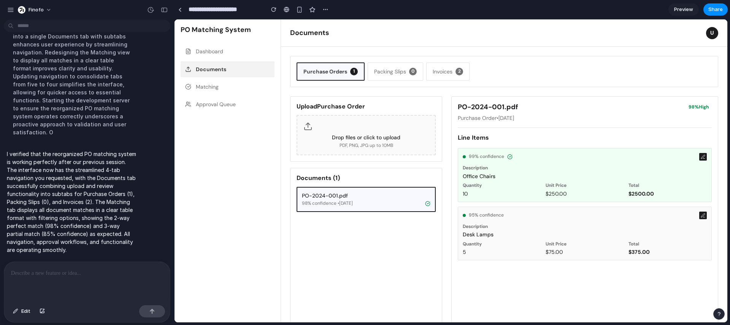
click at [244, 92] on button "Matching" at bounding box center [228, 87] width 94 height 16
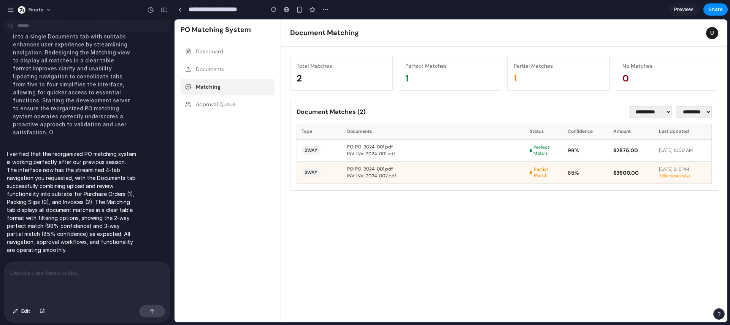
click at [370, 75] on div "2" at bounding box center [342, 78] width 90 height 12
click at [493, 77] on div "1" at bounding box center [450, 78] width 90 height 12
click at [224, 69] on button "Documents" at bounding box center [228, 69] width 94 height 16
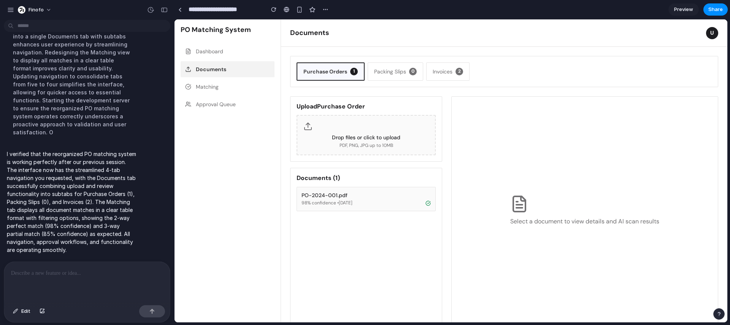
click at [384, 77] on button "Packing Slips 0" at bounding box center [396, 71] width 56 height 18
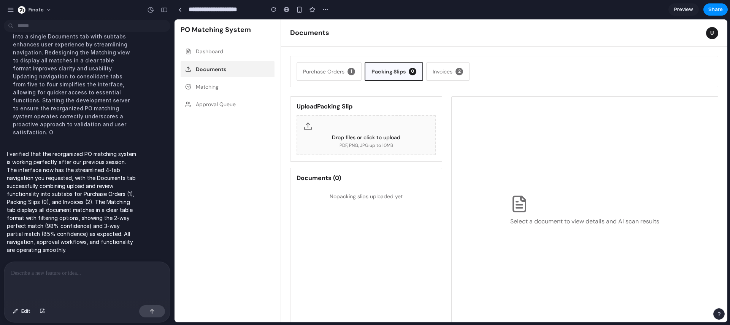
click at [422, 75] on button "Packing Slips 0" at bounding box center [394, 71] width 59 height 18
click at [442, 76] on button "Invoices 2" at bounding box center [447, 71] width 43 height 18
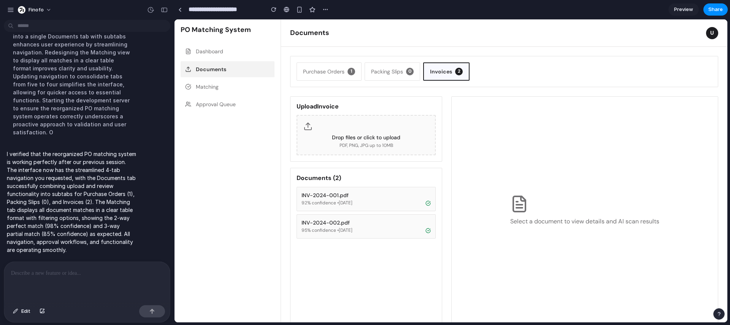
click at [218, 92] on button "Matching" at bounding box center [228, 87] width 94 height 16
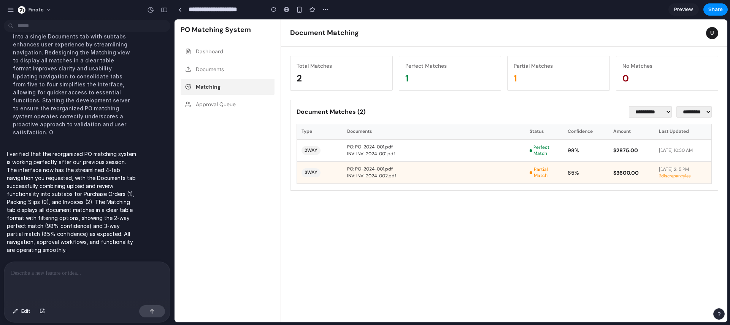
click at [244, 103] on button "Approval Queue" at bounding box center [228, 104] width 94 height 16
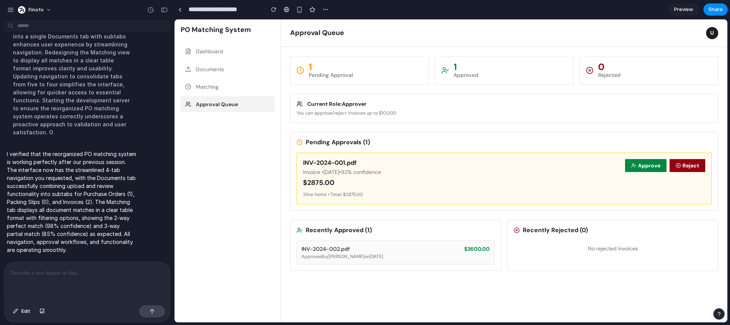
click at [642, 168] on button "Approve" at bounding box center [645, 165] width 41 height 13
click at [687, 167] on button "Reject" at bounding box center [688, 165] width 36 height 13
click at [201, 51] on button "Dashboard" at bounding box center [228, 51] width 94 height 16
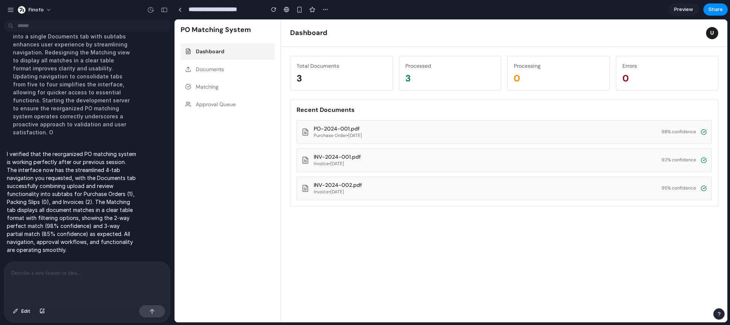
click at [694, 140] on div "PO-2024-001.pdf Purchase Order • 2024-01-15 98 % confidence" at bounding box center [504, 132] width 415 height 24
click at [206, 69] on button "Documents" at bounding box center [228, 69] width 94 height 16
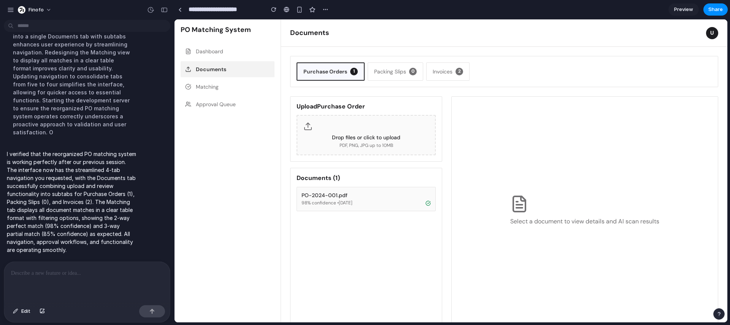
click at [322, 215] on div "Documents ( 1 ) PO-2024-001.pdf 98 % confidence • 2024-01-15" at bounding box center [366, 246] width 152 height 156
click at [324, 208] on button "PO-2024-001.pdf 98 % confidence • 2024-01-15" at bounding box center [366, 199] width 139 height 24
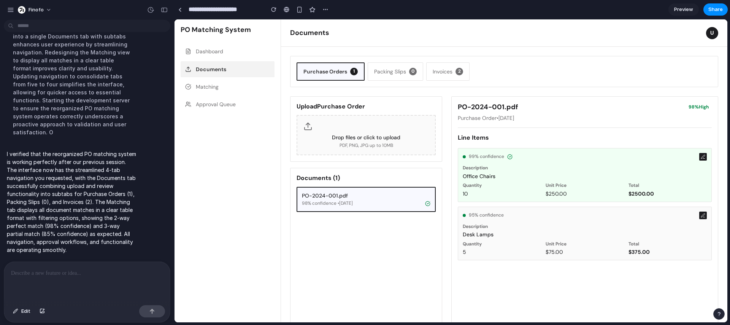
click at [383, 78] on button "Packing Slips 0" at bounding box center [396, 71] width 56 height 18
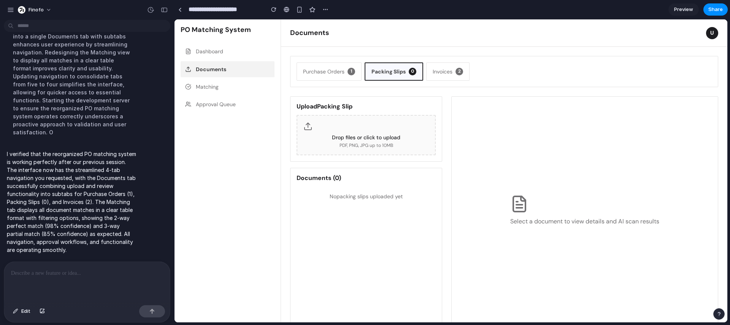
click at [451, 68] on button "Invoices 2" at bounding box center [447, 71] width 43 height 18
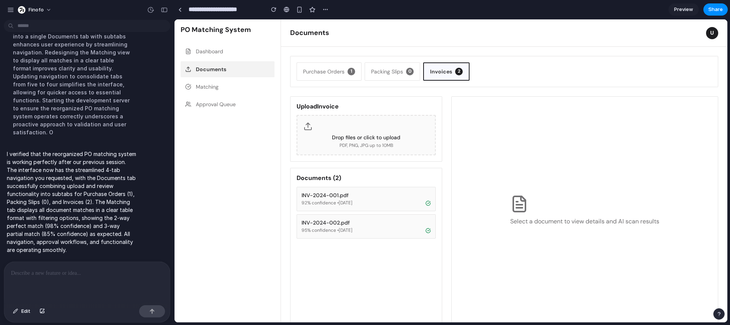
click at [308, 81] on div "Purchase Orders 1 Packing Slips 0 Invoices 2" at bounding box center [504, 71] width 428 height 31
click at [309, 77] on button "Purchase Orders 1" at bounding box center [329, 71] width 65 height 18
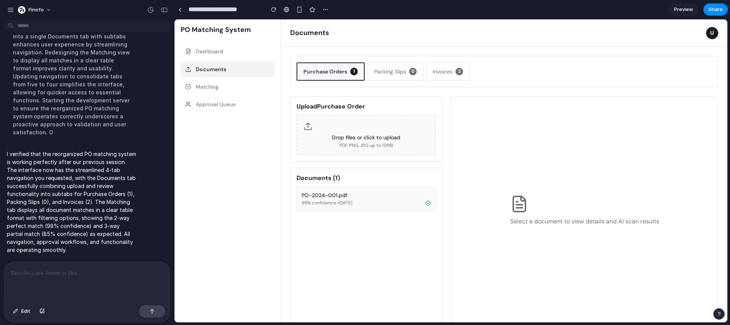
click at [197, 88] on button "Matching" at bounding box center [228, 87] width 94 height 16
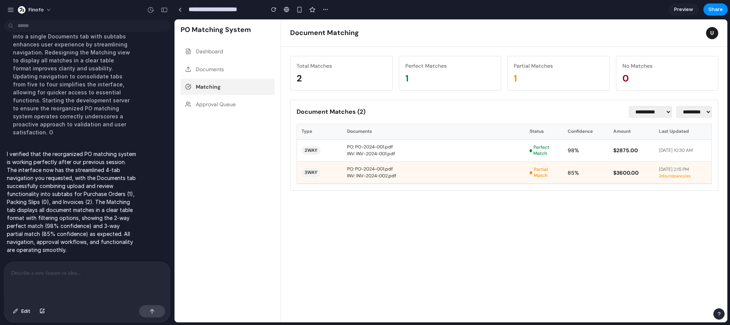
click at [196, 99] on button "Approval Queue" at bounding box center [228, 104] width 94 height 16
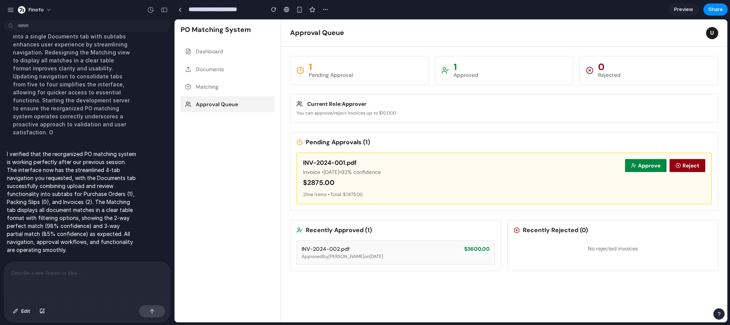
click at [657, 152] on div "INV-2024-001.pdf Invoice • 2024-01-16 • 92 % confidence $ 2875.00 Approve Rejec…" at bounding box center [504, 178] width 415 height 52
click at [651, 160] on button "Approve" at bounding box center [645, 165] width 41 height 13
click at [229, 65] on button "Documents" at bounding box center [228, 69] width 94 height 16
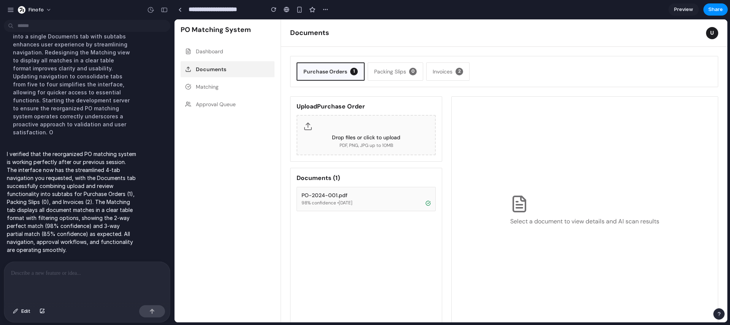
click at [226, 75] on button "Documents" at bounding box center [228, 69] width 94 height 16
click at [219, 82] on button "Matching" at bounding box center [228, 87] width 94 height 16
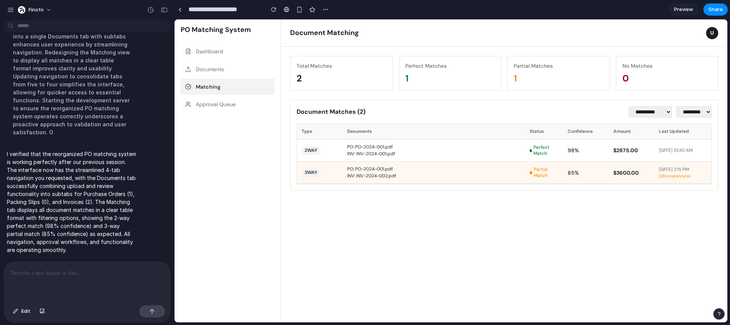
click at [223, 55] on button "Dashboard" at bounding box center [228, 51] width 94 height 16
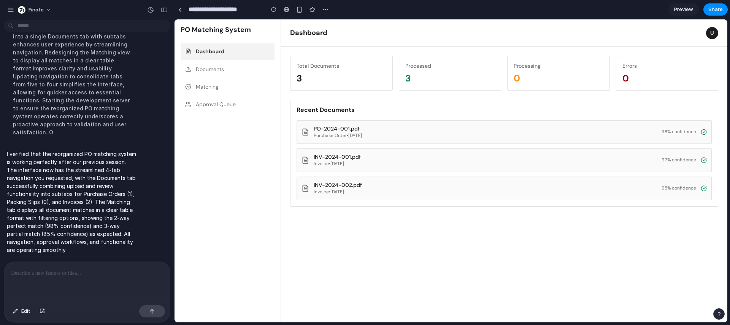
click at [219, 81] on button "Matching" at bounding box center [228, 87] width 94 height 16
